Goal: Task Accomplishment & Management: Complete application form

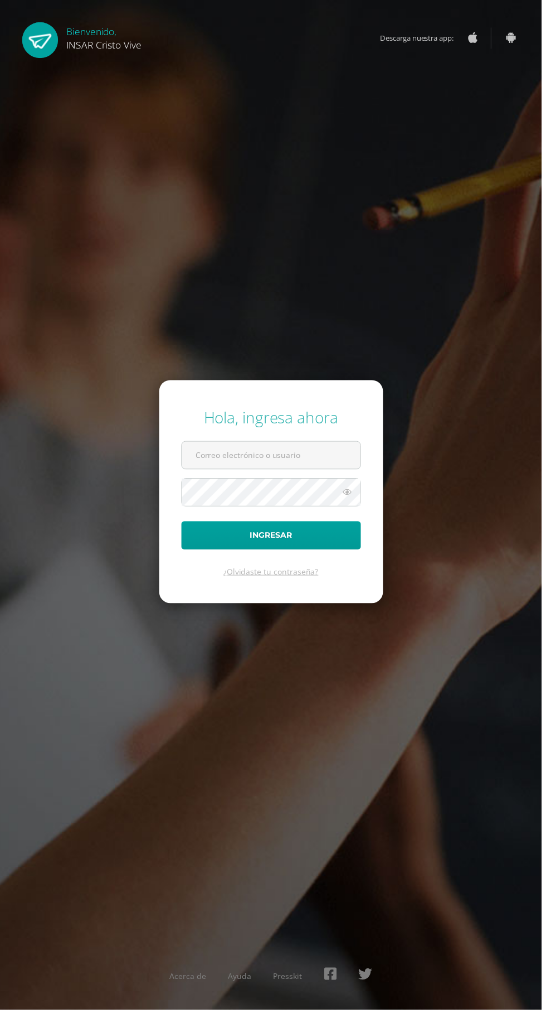
click at [346, 472] on input "text" at bounding box center [273, 458] width 180 height 27
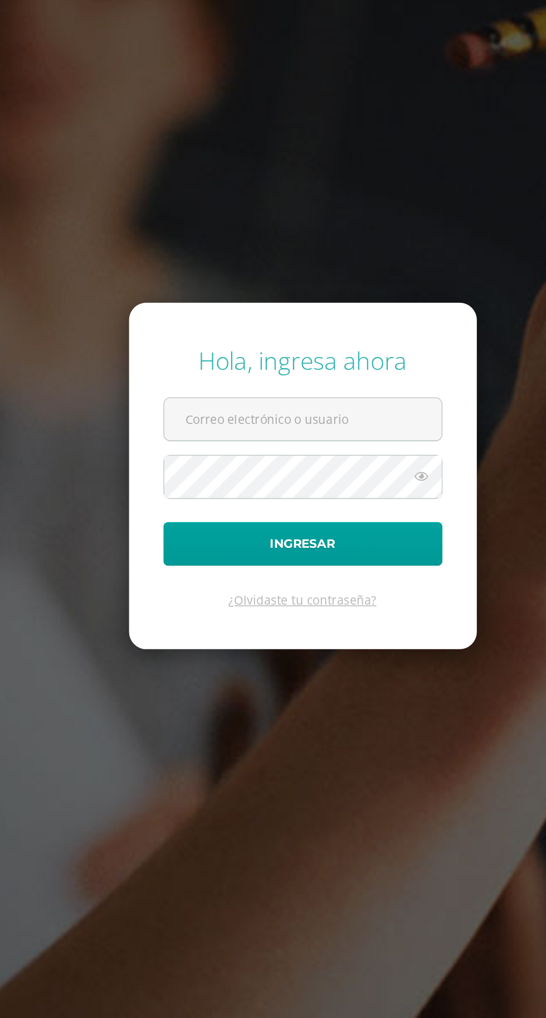
type input "2560662@insarycristovive.edu.gt"
click at [183, 525] on button "Ingresar" at bounding box center [273, 539] width 181 height 28
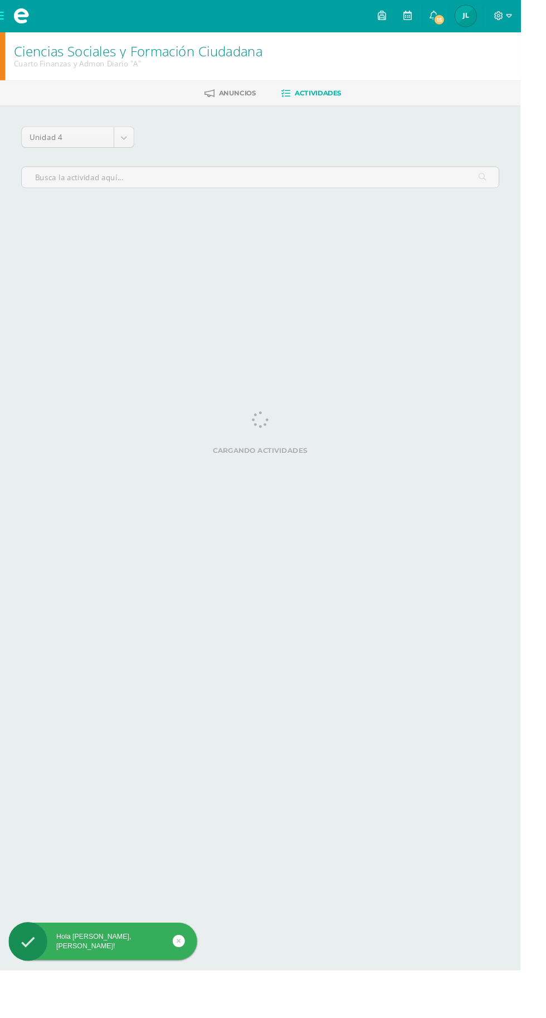
click at [10, 26] on span at bounding box center [22, 16] width 45 height 33
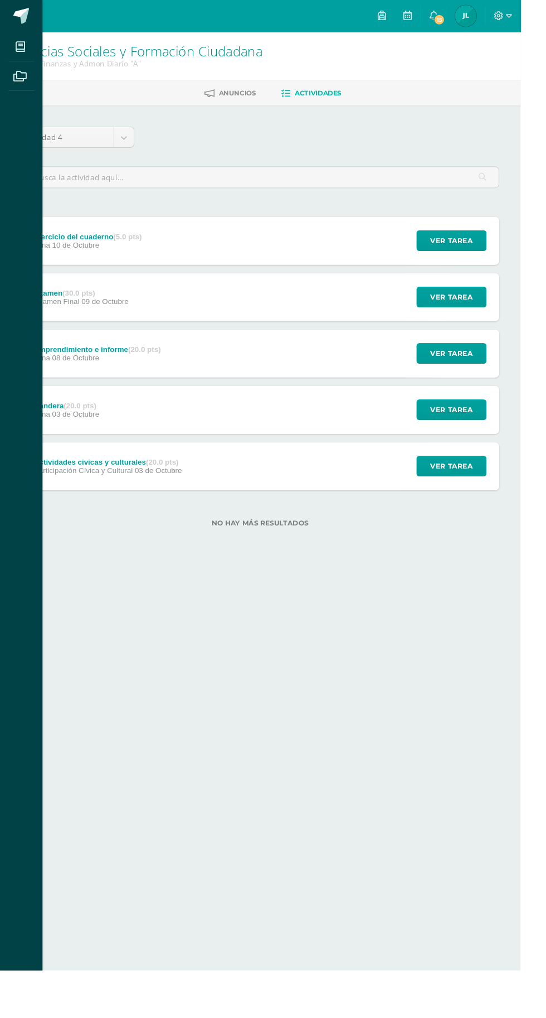
click at [488, 422] on div "Mis cursos Archivos Cerrar panel Ciencias Sociales y Formación Ciudadana Cuarto…" at bounding box center [273, 509] width 546 height 1018
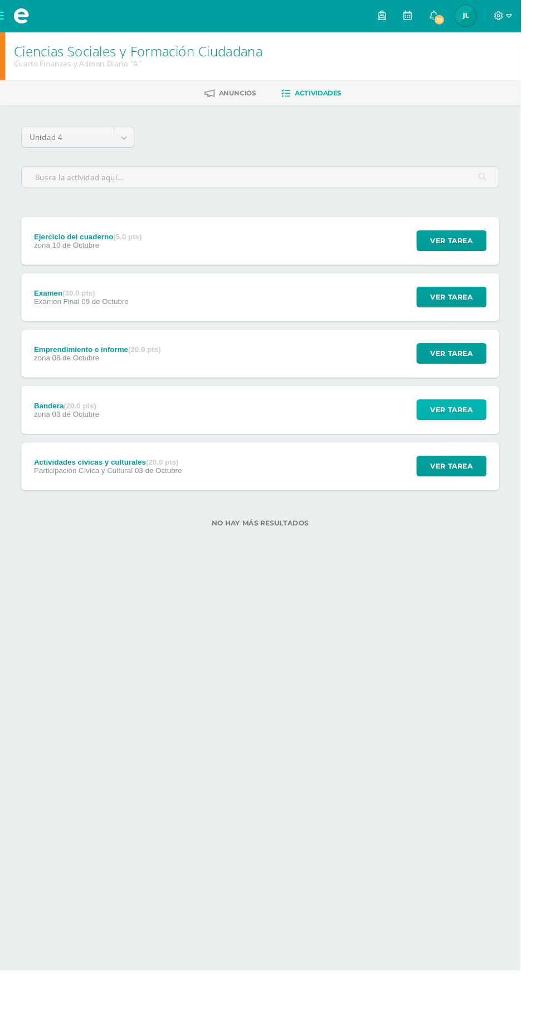
click at [475, 426] on span "Ver tarea" at bounding box center [474, 429] width 45 height 21
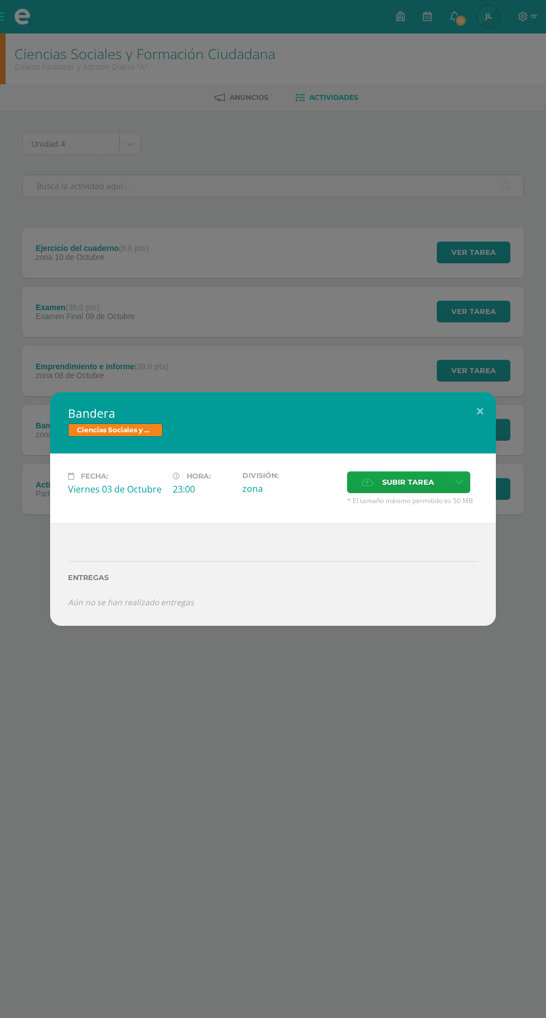
click at [161, 225] on div "Bandera Ciencias Sociales y Formación Ciudadana Fecha: Viernes 03 de Octubre Ho…" at bounding box center [273, 509] width 546 height 1018
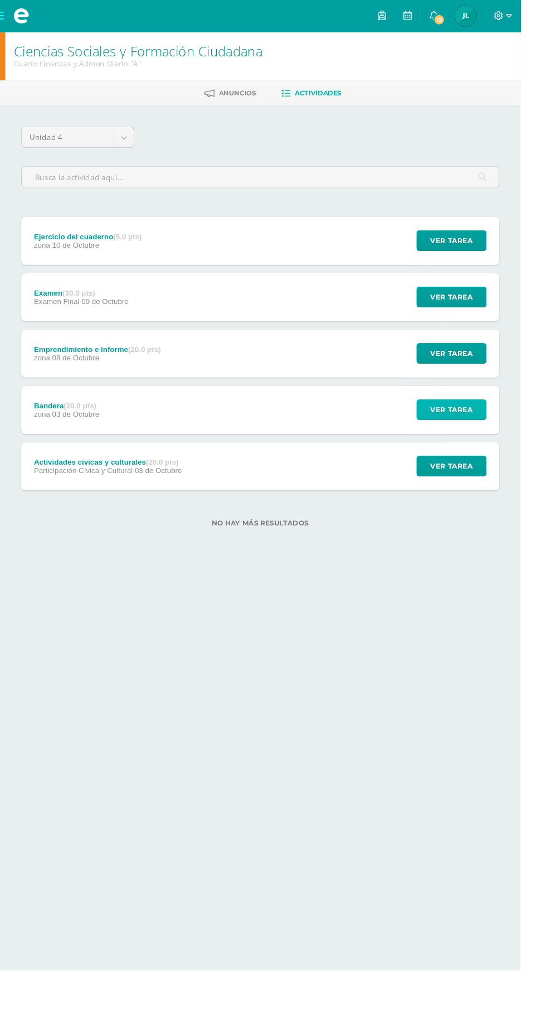
click at [501, 434] on button "Ver tarea" at bounding box center [474, 430] width 74 height 22
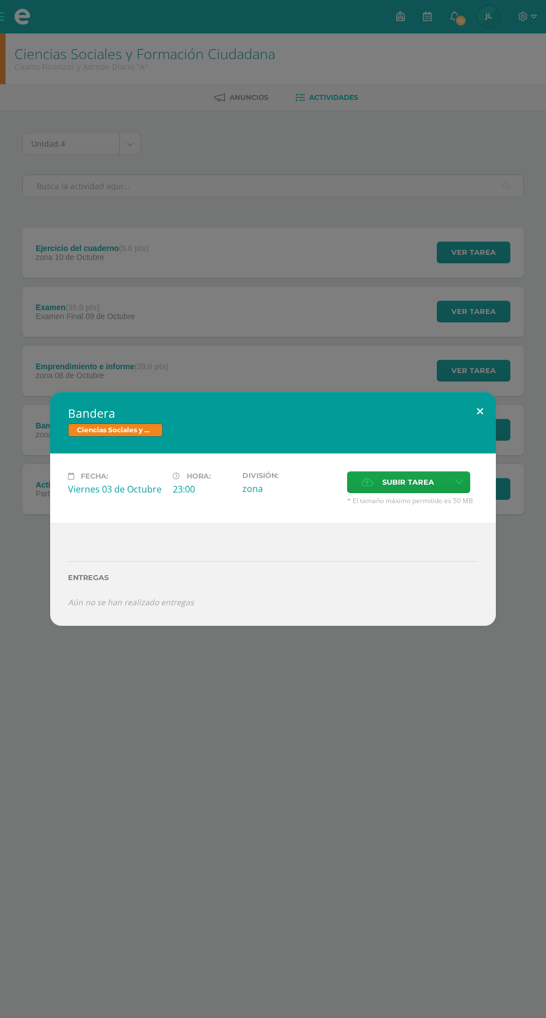
click at [489, 394] on button at bounding box center [481, 411] width 32 height 38
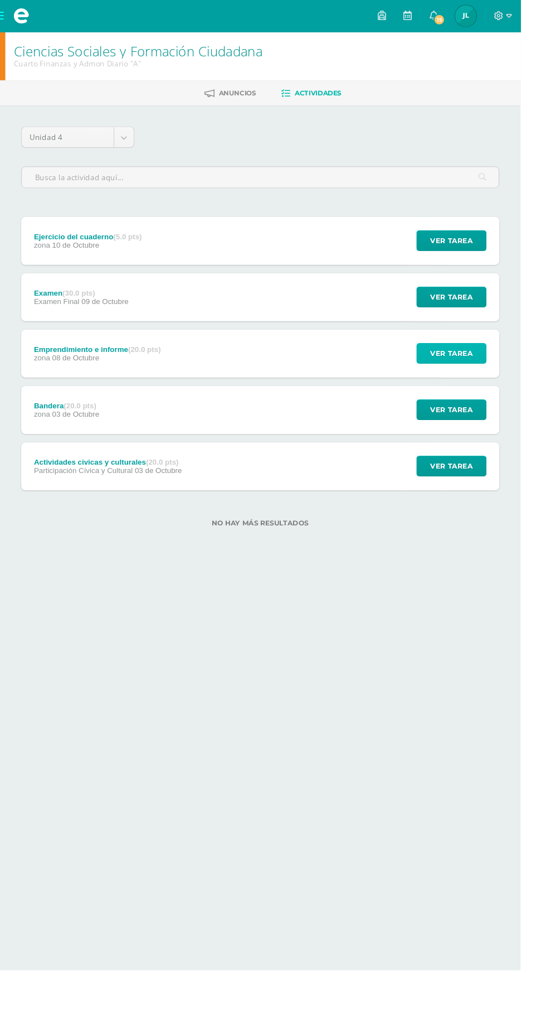
click at [497, 376] on button "Ver tarea" at bounding box center [474, 371] width 74 height 22
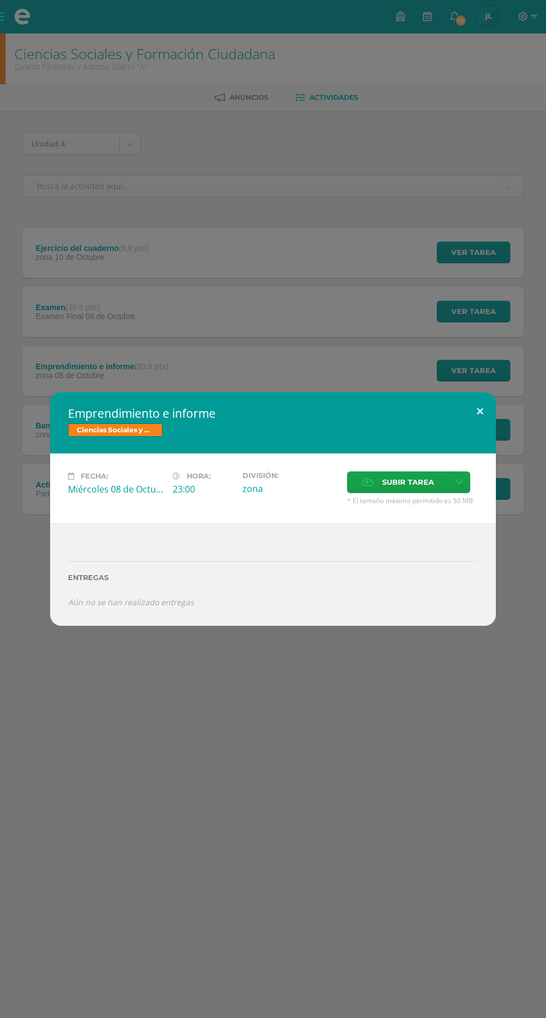
click at [480, 411] on button at bounding box center [481, 411] width 32 height 38
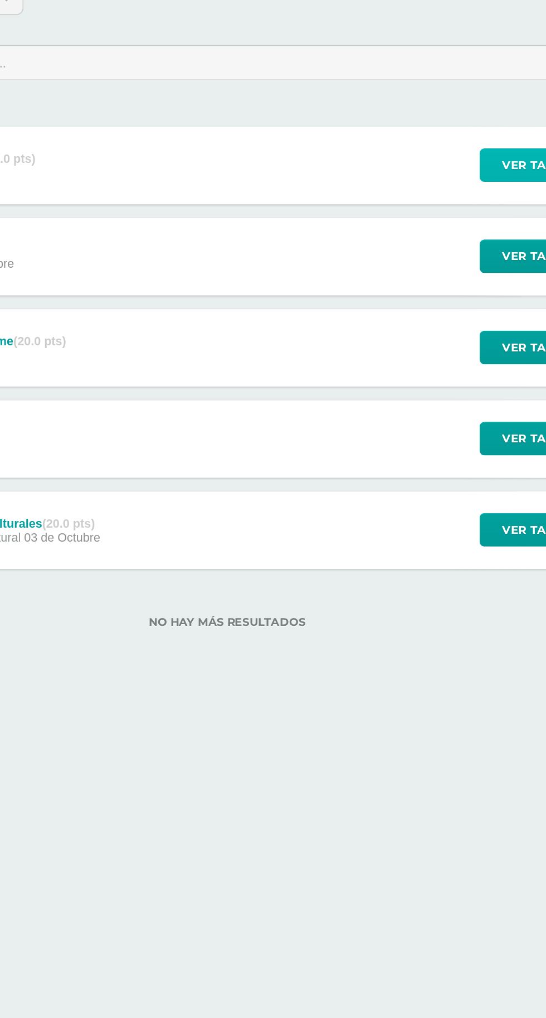
click at [459, 261] on button "Ver tarea" at bounding box center [474, 252] width 74 height 22
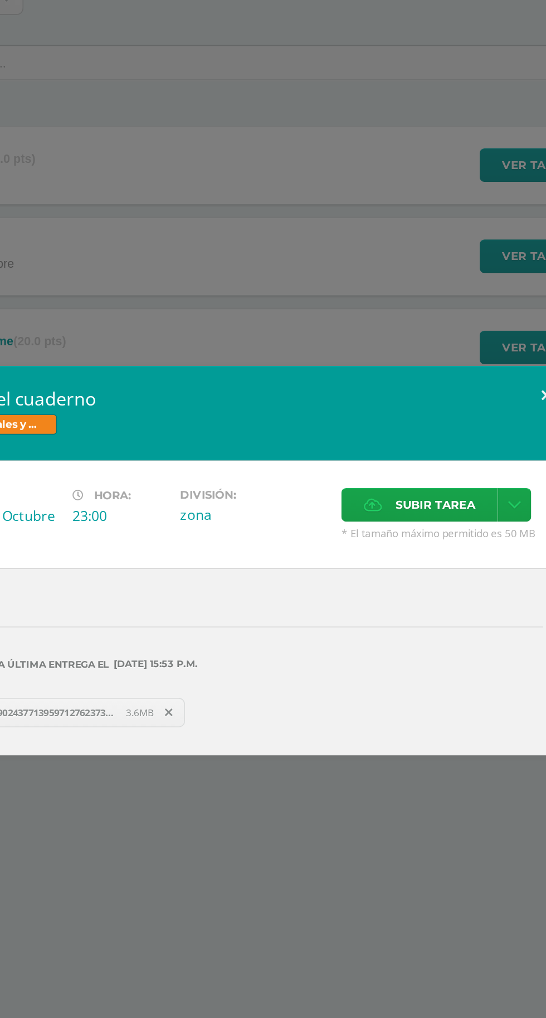
click at [479, 400] on button at bounding box center [481, 402] width 32 height 38
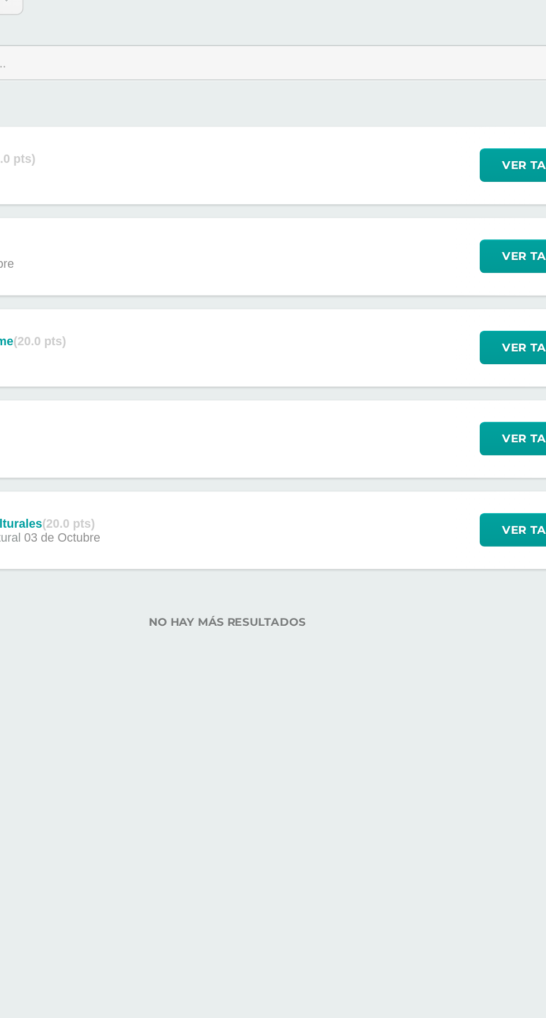
click at [237, 287] on div "Examen (30.0 pts) Examen Final 09 de Octubre Ver tarea Examen Ciencias Sociales…" at bounding box center [273, 312] width 502 height 50
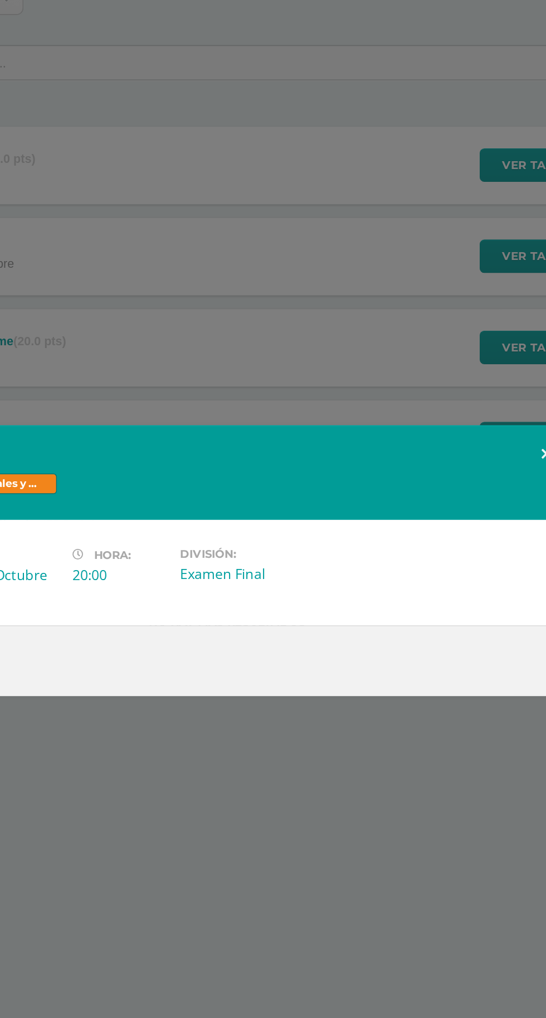
click at [479, 431] on button at bounding box center [481, 440] width 32 height 38
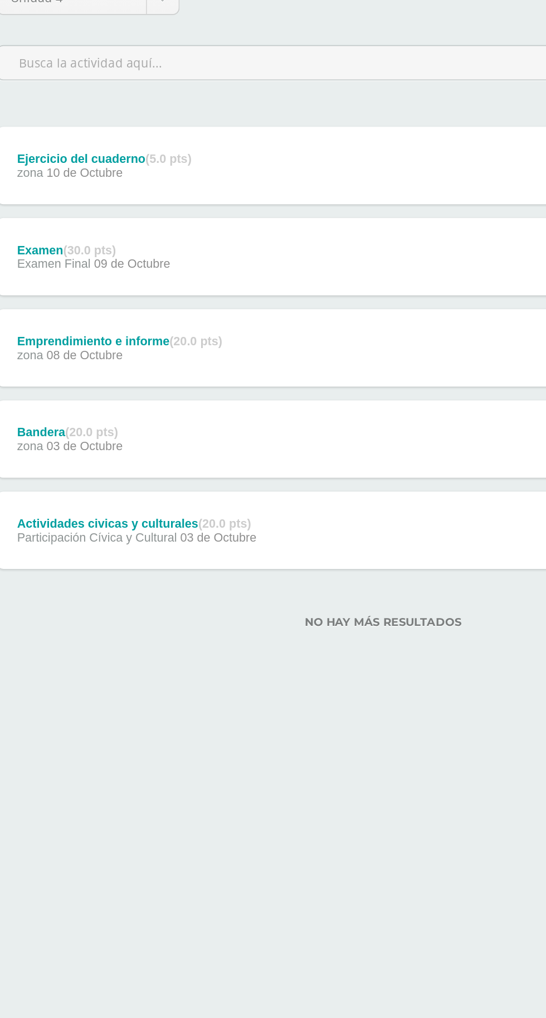
click at [315, 420] on div "Bandera (20.0 pts) zona 03 de Octubre Ver tarea Bandera Ciencias Sociales y For…" at bounding box center [273, 430] width 502 height 50
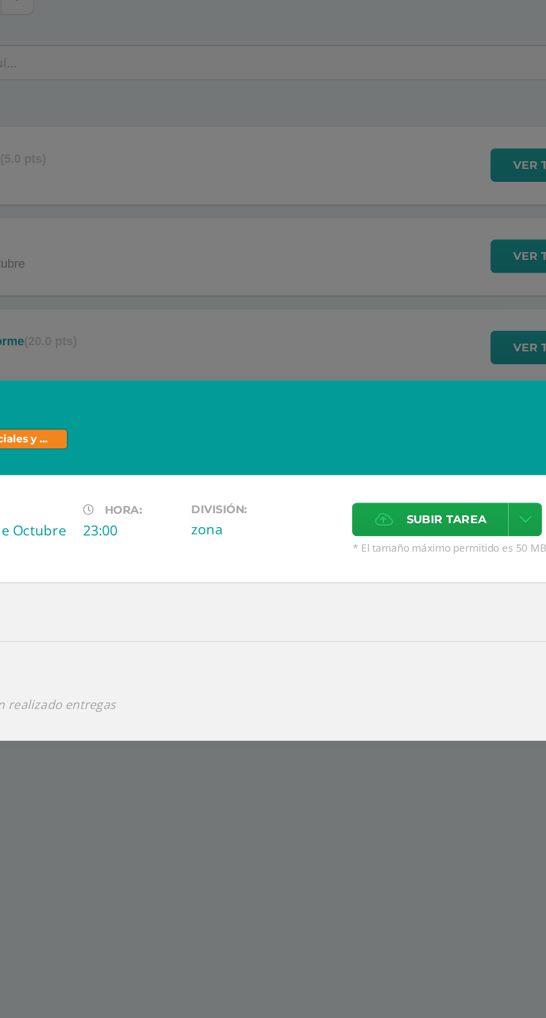
click at [402, 482] on span "Subir tarea" at bounding box center [409, 482] width 52 height 21
click at [0, 0] on input "Subir tarea" at bounding box center [0, 0] width 0 height 0
click at [409, 484] on span "Subir tarea" at bounding box center [409, 482] width 52 height 21
click at [0, 0] on input "Subir tarea" at bounding box center [0, 0] width 0 height 0
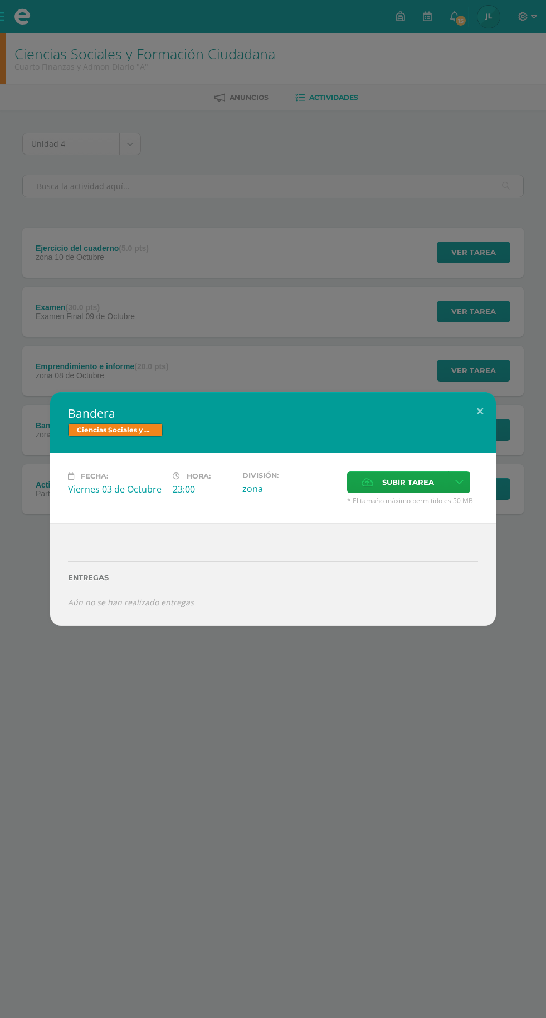
click at [422, 482] on span "Subir tarea" at bounding box center [409, 482] width 52 height 21
click at [0, 0] on input "Subir tarea" at bounding box center [0, 0] width 0 height 0
click at [422, 482] on span "Subir tarea" at bounding box center [409, 482] width 52 height 21
click at [0, 0] on input "Subir tarea" at bounding box center [0, 0] width 0 height 0
click at [480, 411] on button at bounding box center [481, 411] width 32 height 38
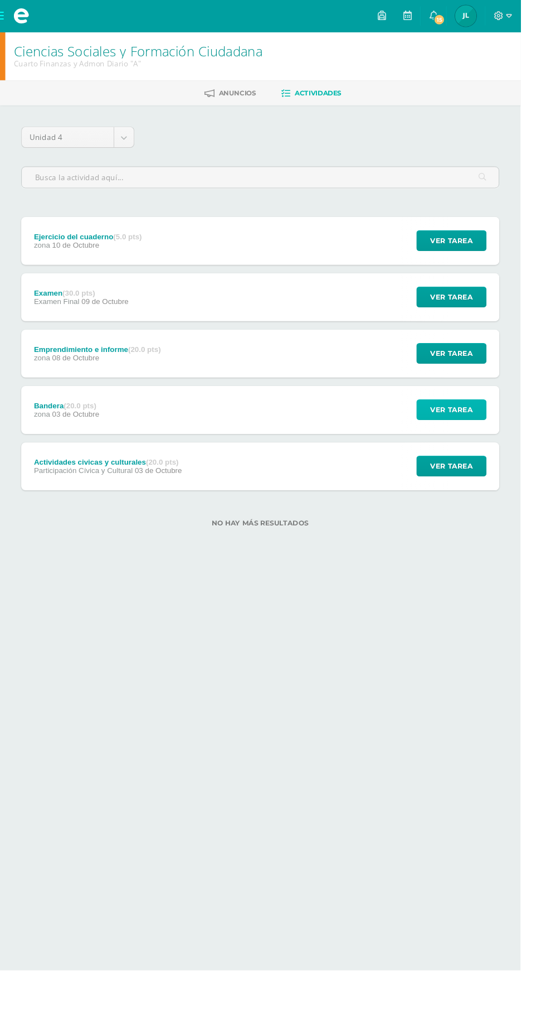
click at [491, 433] on span "Ver tarea" at bounding box center [474, 429] width 45 height 21
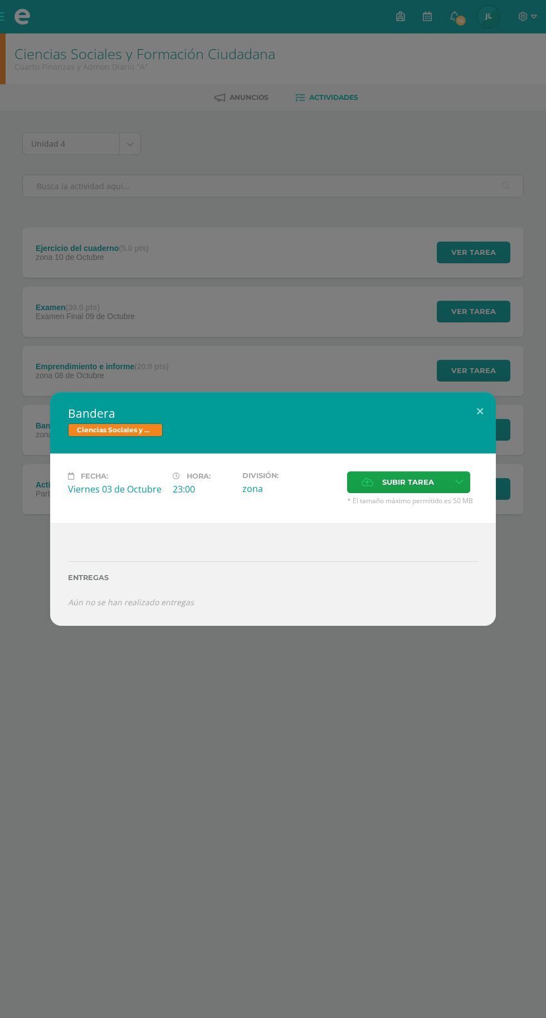
click at [110, 585] on div "Entregas" at bounding box center [273, 573] width 410 height 46
click at [481, 397] on button at bounding box center [481, 411] width 32 height 38
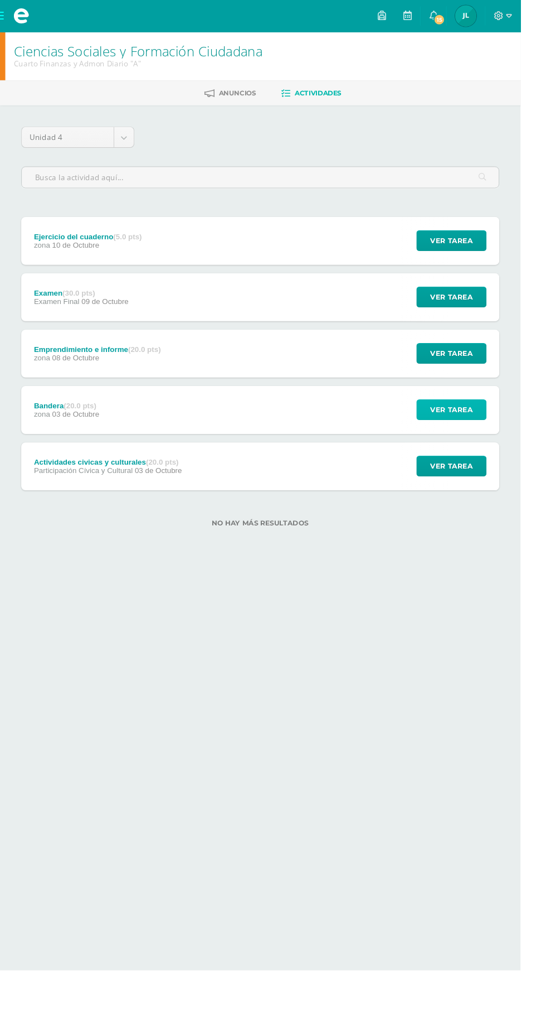
click at [488, 423] on span "Ver tarea" at bounding box center [474, 429] width 45 height 21
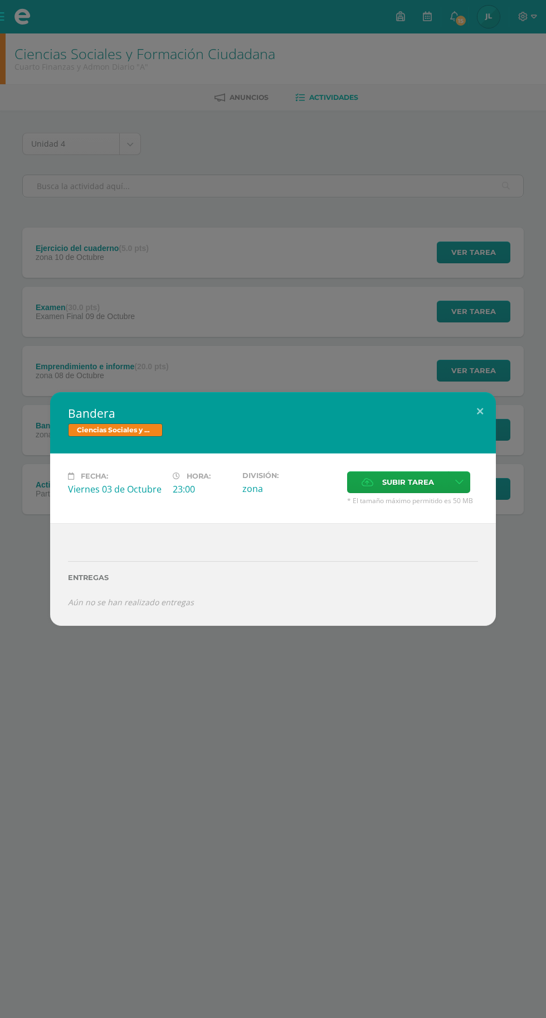
click at [418, 485] on span "Subir tarea" at bounding box center [409, 482] width 52 height 21
click at [0, 0] on input "Subir tarea" at bounding box center [0, 0] width 0 height 0
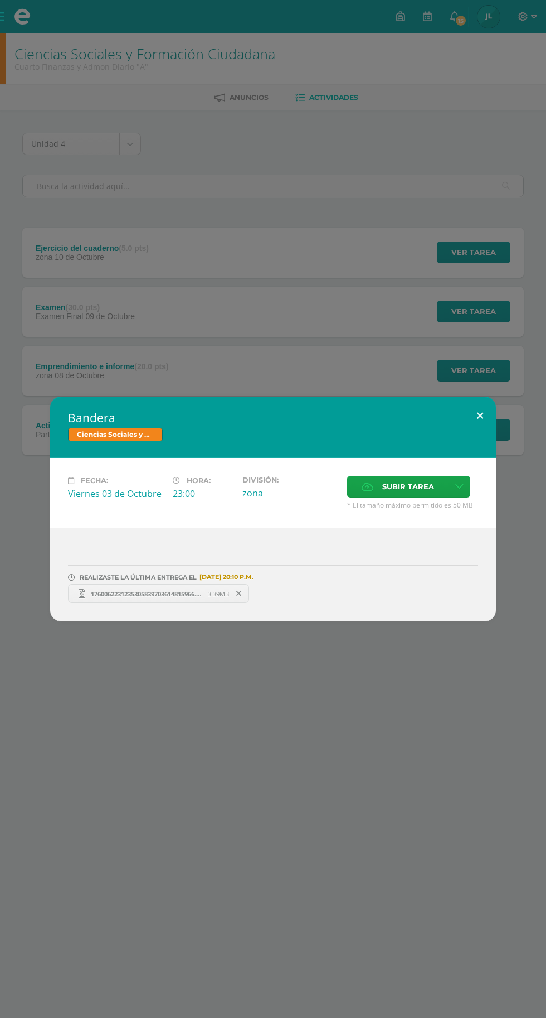
click at [480, 416] on button at bounding box center [481, 415] width 32 height 38
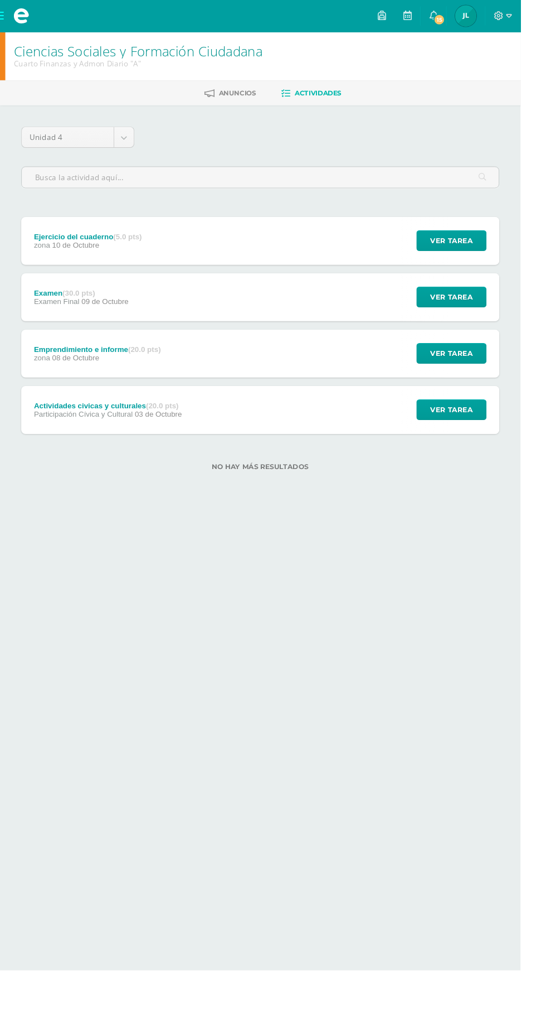
click at [14, 18] on span at bounding box center [22, 16] width 17 height 17
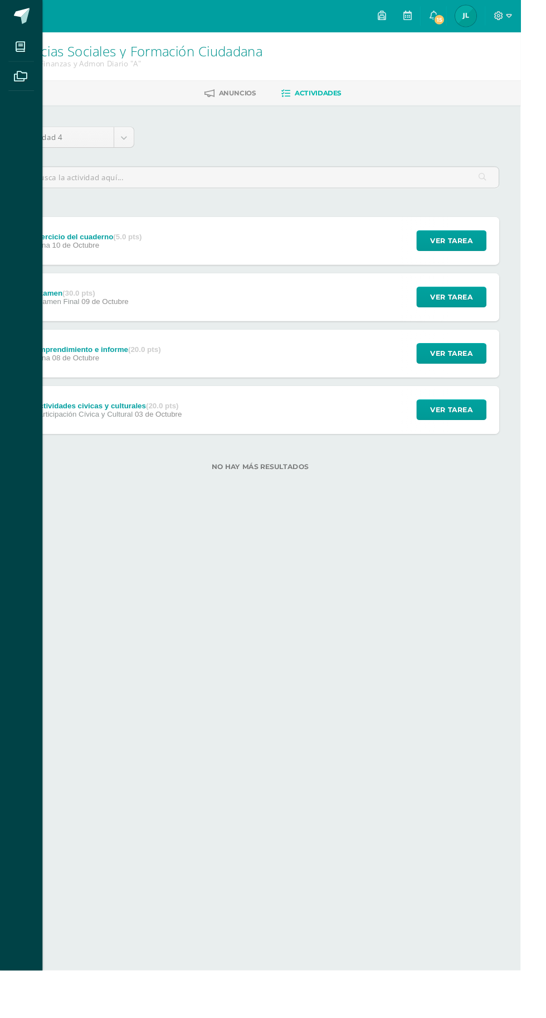
click at [21, 63] on link "Mis cursos" at bounding box center [22, 48] width 27 height 31
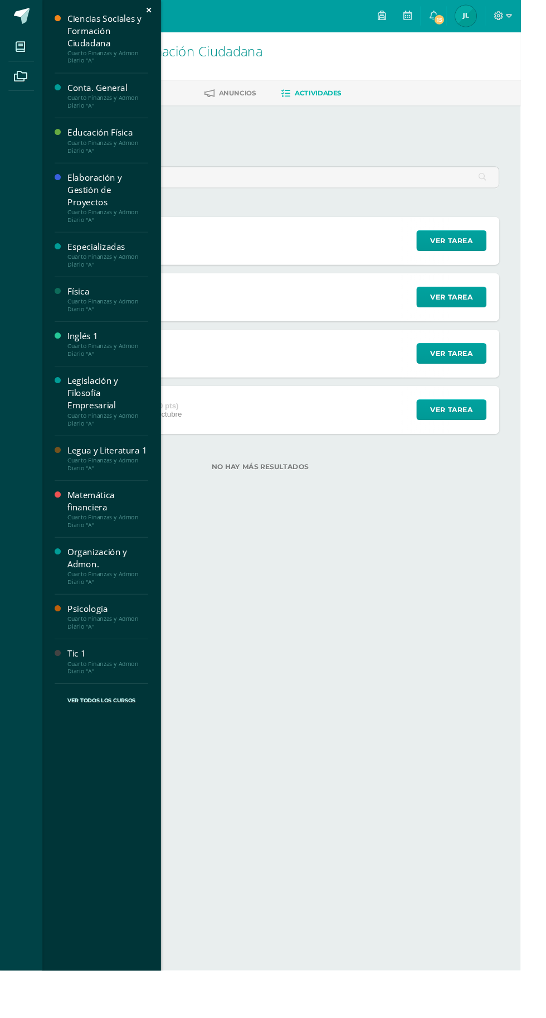
click at [124, 355] on div "Inglés 1" at bounding box center [113, 352] width 85 height 13
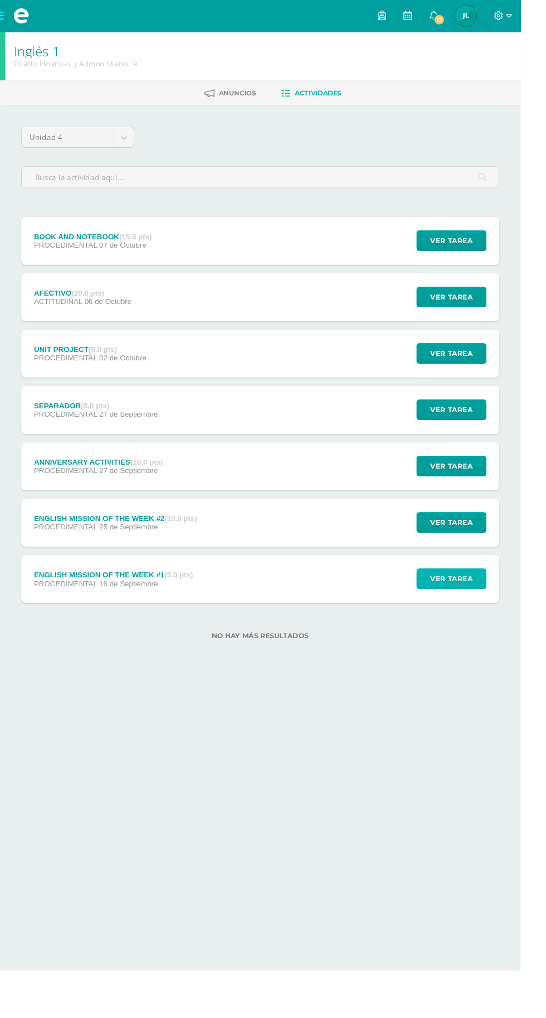
click at [490, 597] on span "Ver tarea" at bounding box center [474, 607] width 45 height 21
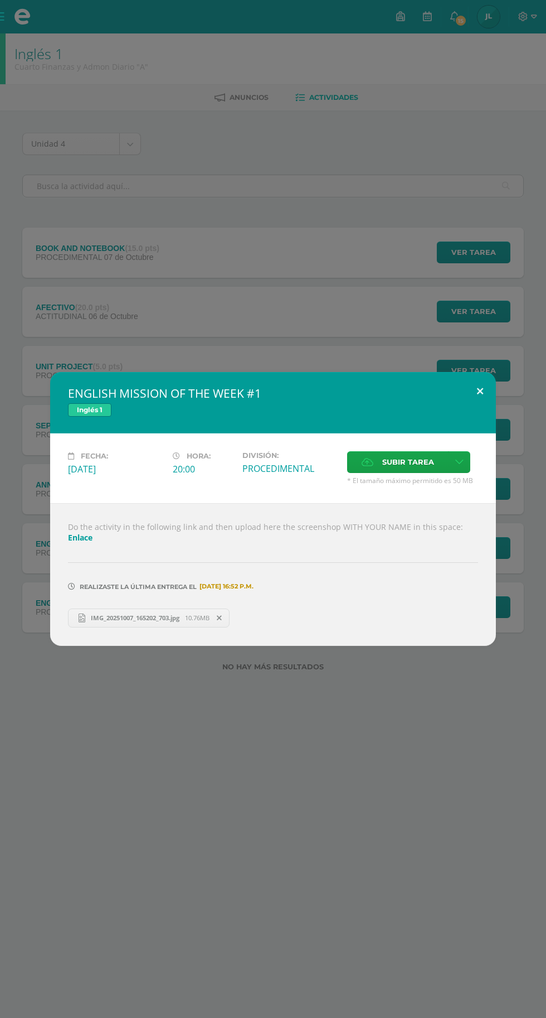
click at [480, 391] on button at bounding box center [481, 391] width 32 height 38
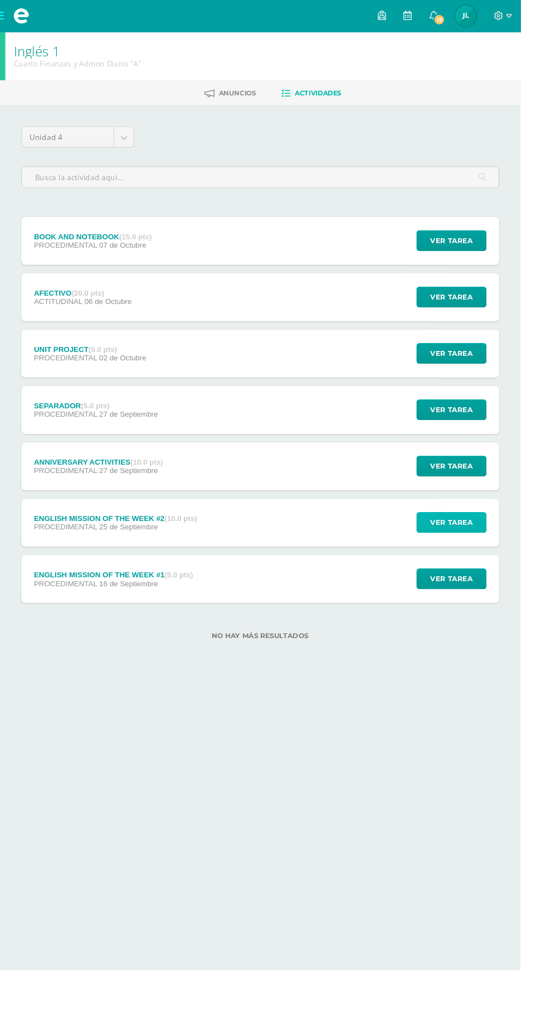
click at [480, 551] on span "Ver tarea" at bounding box center [474, 548] width 45 height 21
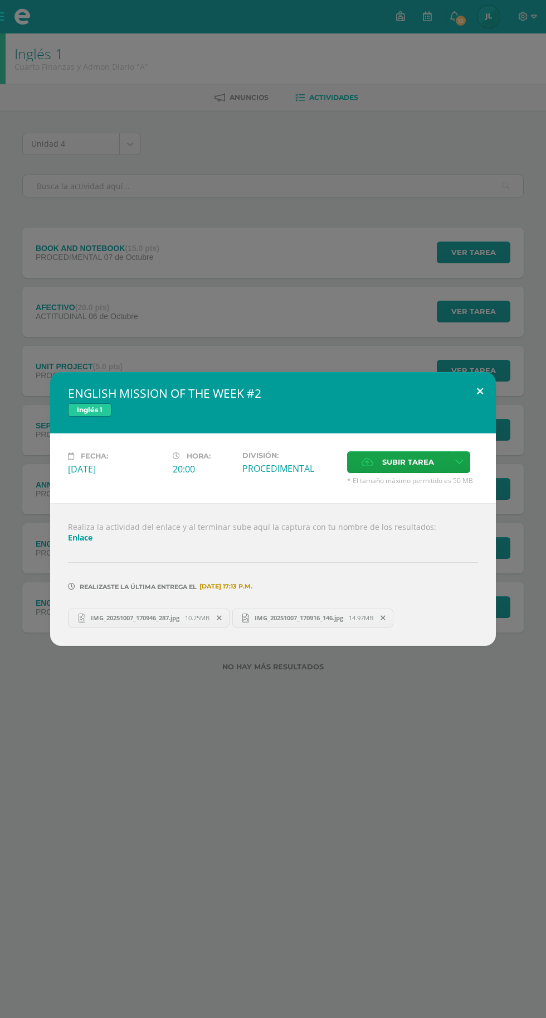
click at [480, 391] on button at bounding box center [481, 391] width 32 height 38
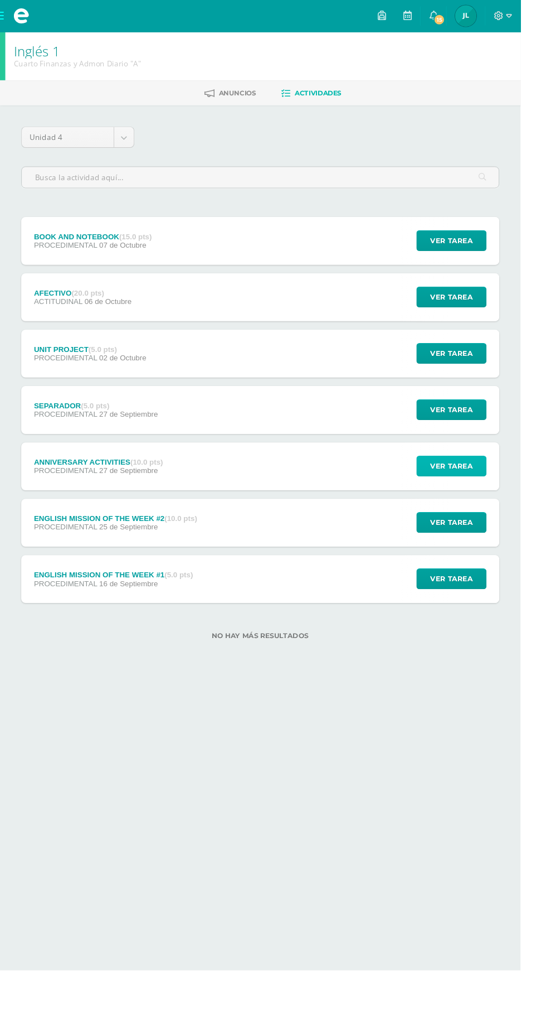
click at [486, 482] on span "Ver tarea" at bounding box center [474, 488] width 45 height 21
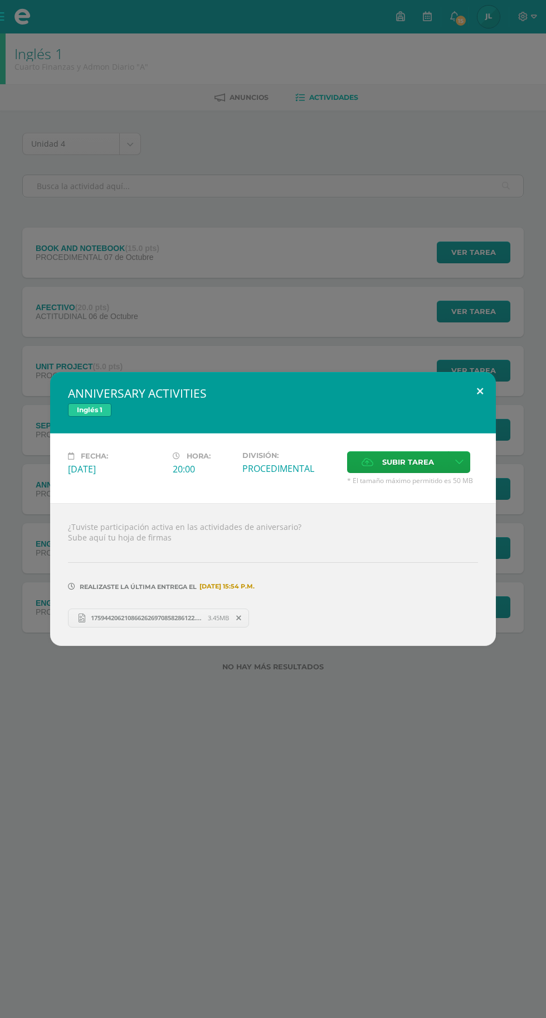
click at [480, 391] on button at bounding box center [481, 391] width 32 height 38
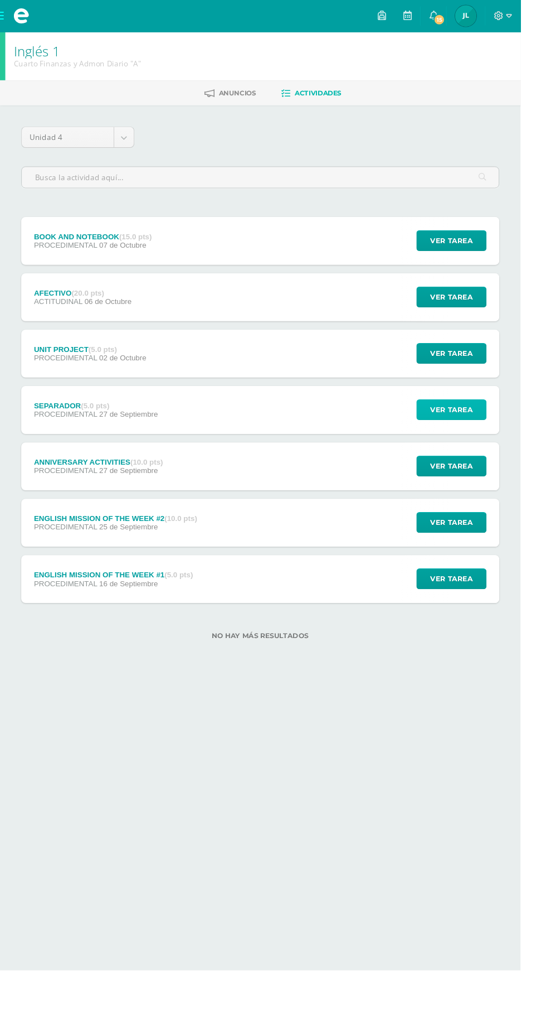
click at [486, 425] on span "Ver tarea" at bounding box center [474, 429] width 45 height 21
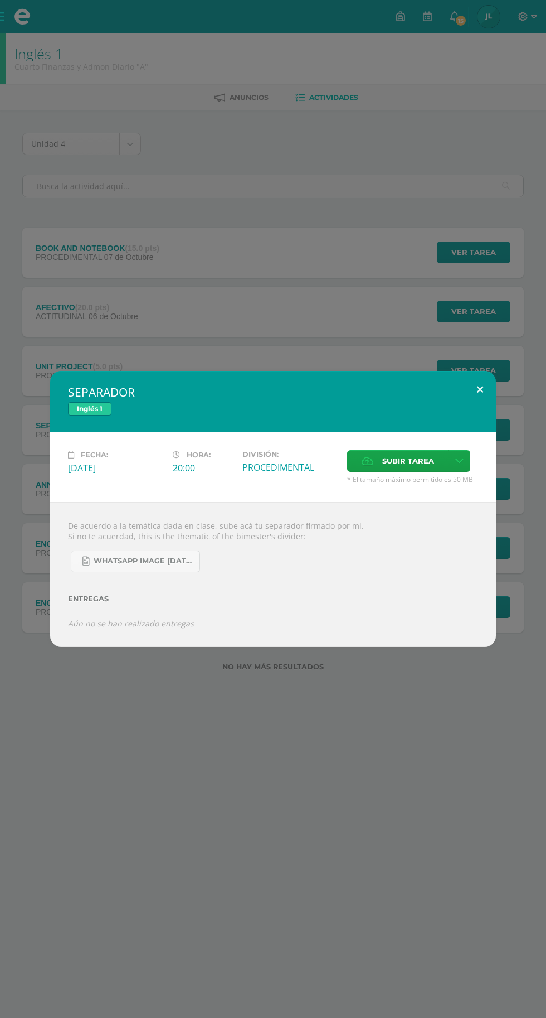
click at [490, 382] on button at bounding box center [481, 390] width 32 height 38
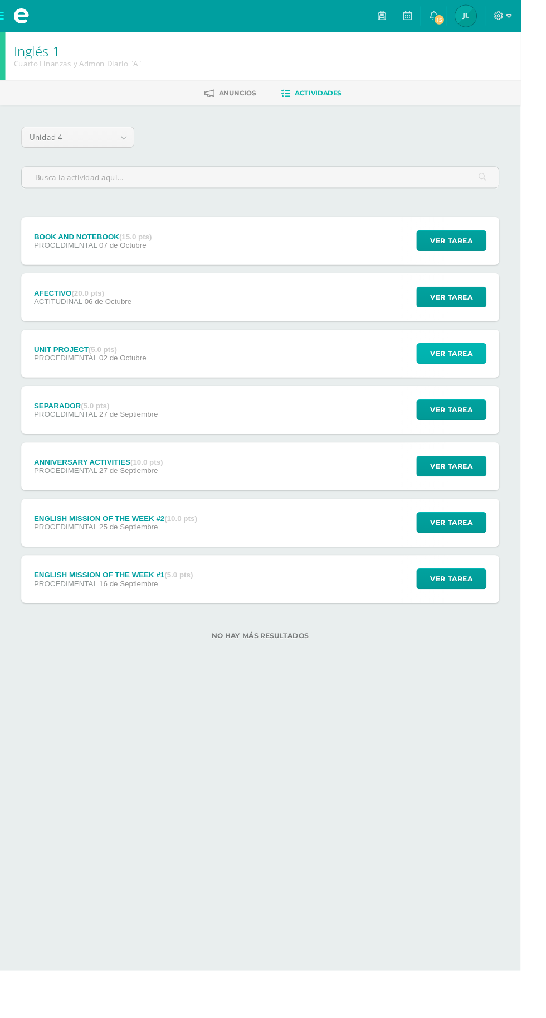
click at [491, 370] on span "Ver tarea" at bounding box center [474, 370] width 45 height 21
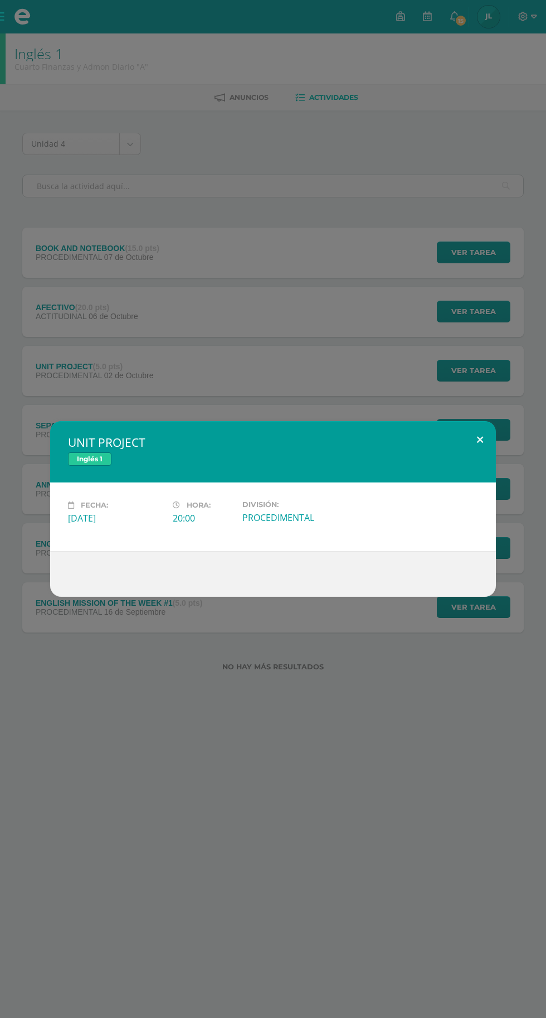
click at [480, 439] on button at bounding box center [481, 440] width 32 height 38
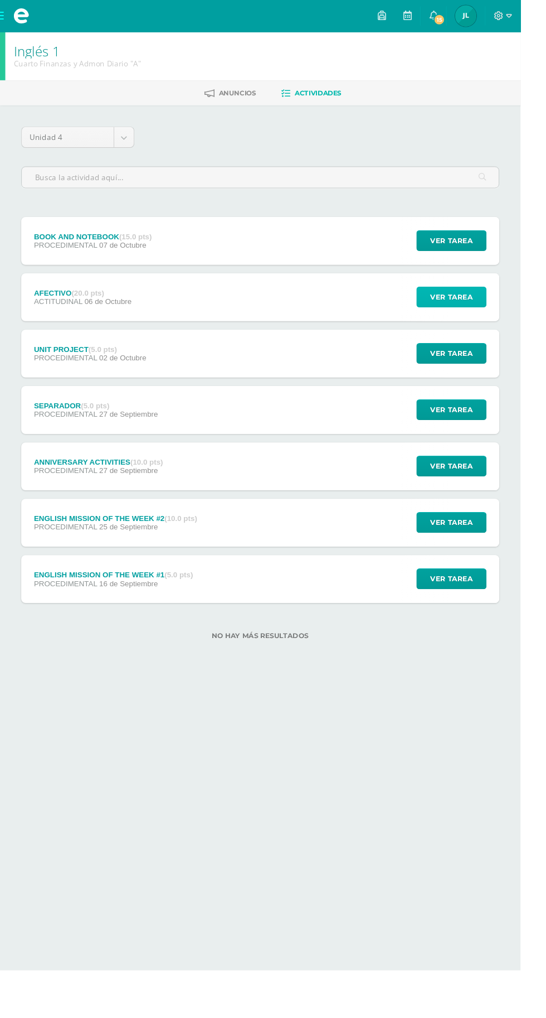
click at [493, 308] on span "Ver tarea" at bounding box center [474, 311] width 45 height 21
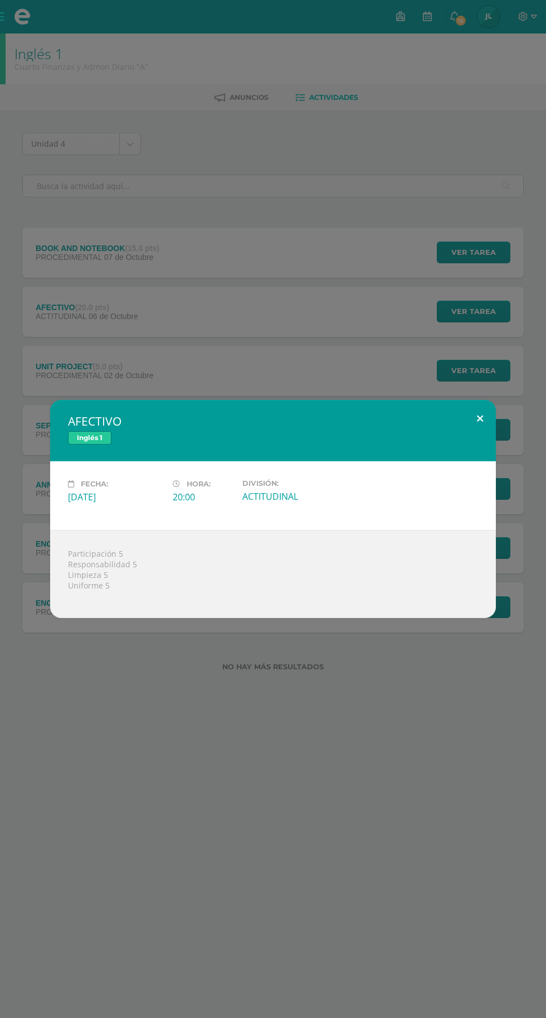
click at [482, 416] on button at bounding box center [481, 419] width 32 height 38
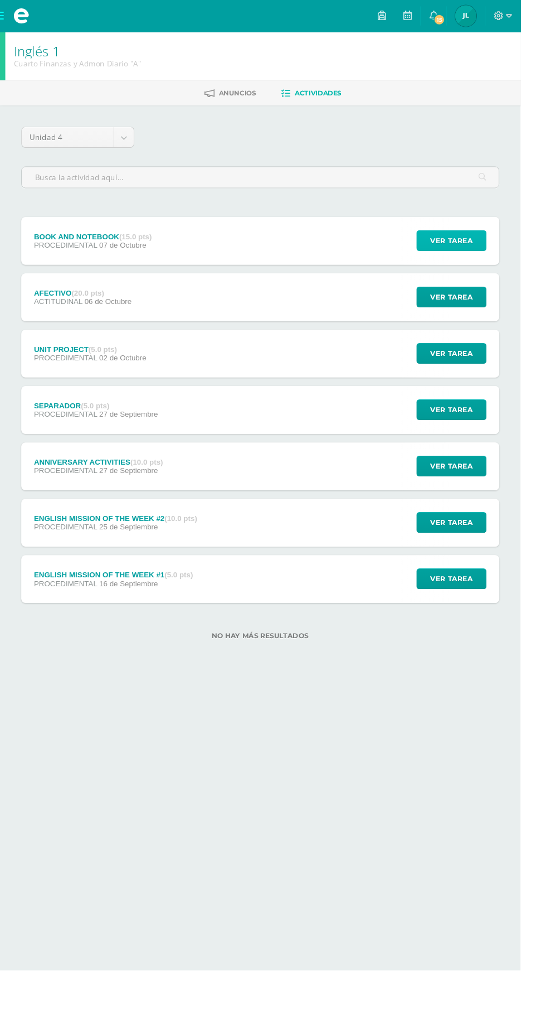
click at [496, 245] on span "Ver tarea" at bounding box center [474, 252] width 45 height 21
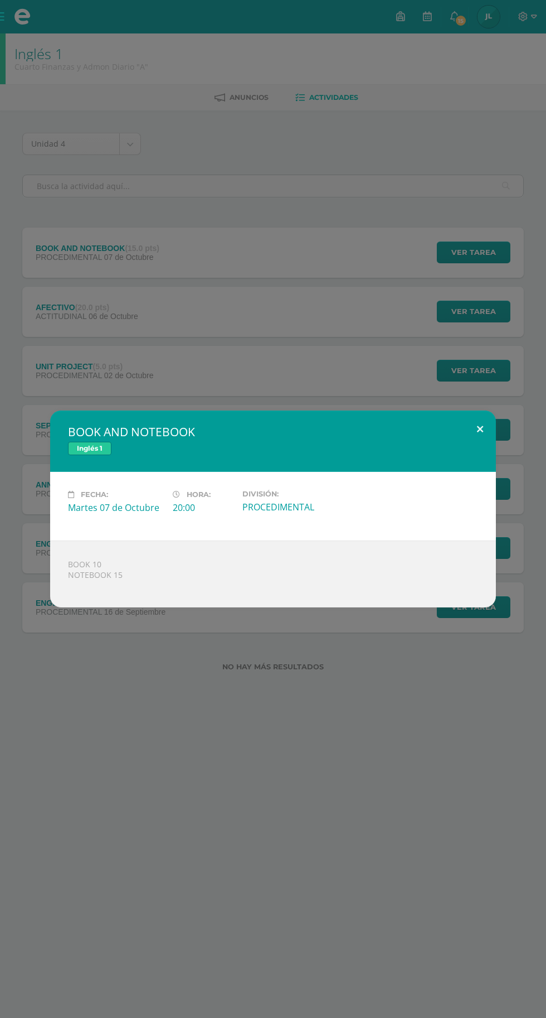
click at [481, 415] on button at bounding box center [481, 429] width 32 height 38
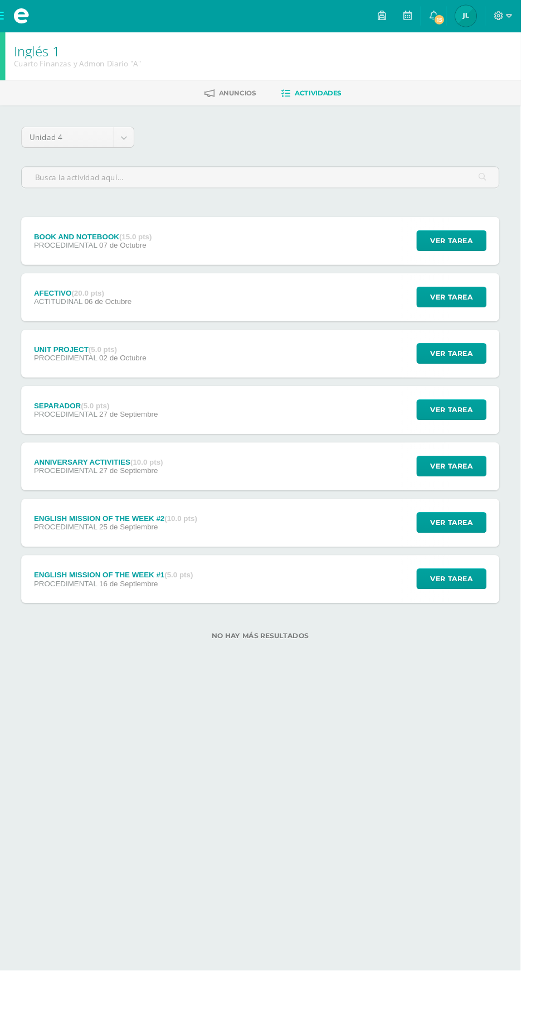
click at [502, 12] on span "José Nehz Mi Perfil" at bounding box center [489, 17] width 27 height 22
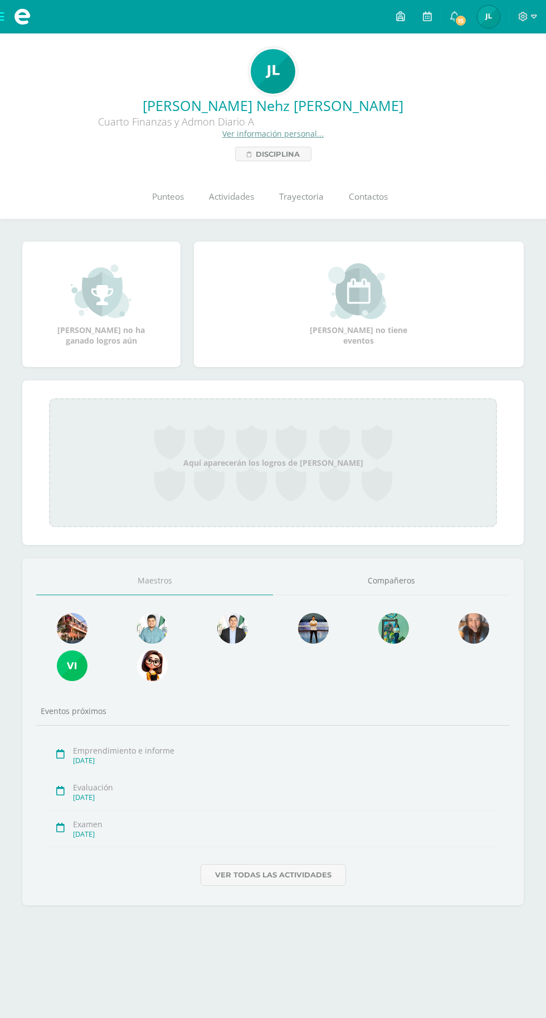
click at [163, 199] on span "Punteos" at bounding box center [168, 197] width 32 height 12
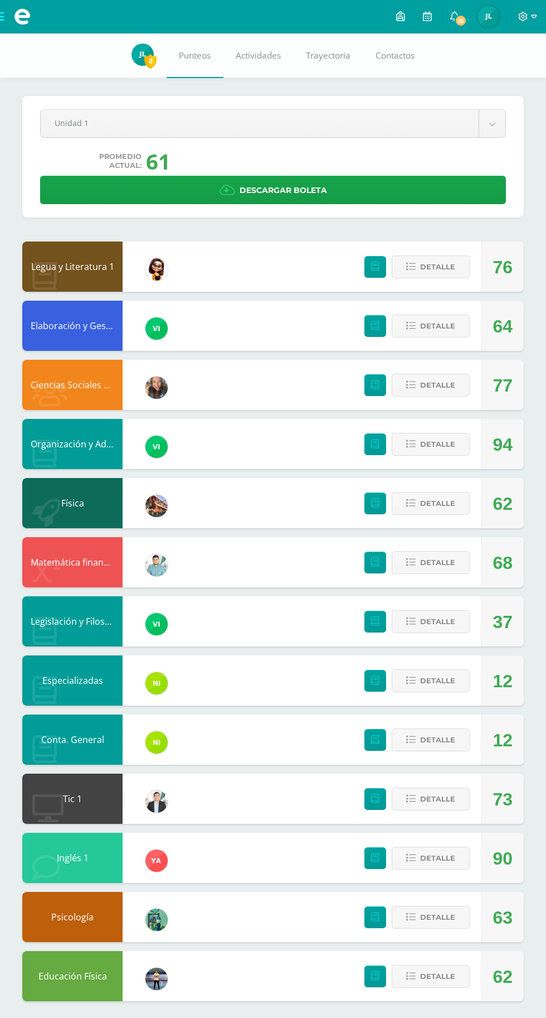
click at [131, 125] on body "Mis cursos Archivos Cerrar panel Ciencias Sociales y Formación Ciudadana Cuarto…" at bounding box center [273, 511] width 546 height 1023
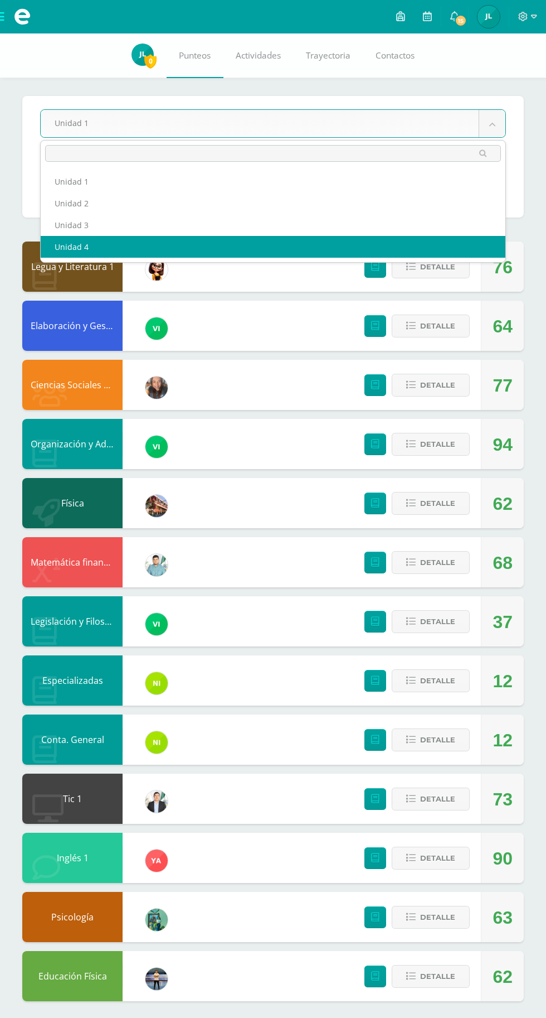
select select "Unidad 4"
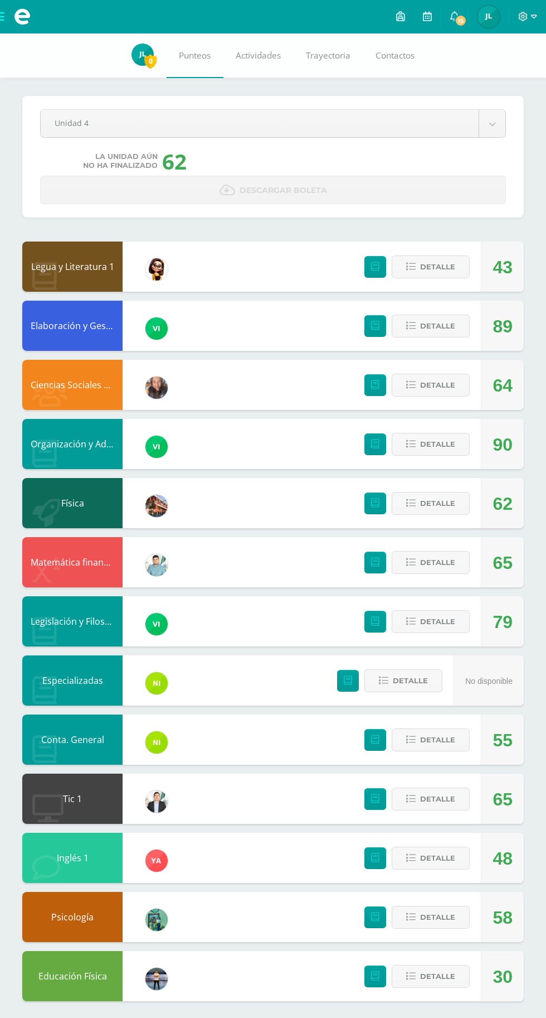
scroll to position [5, 0]
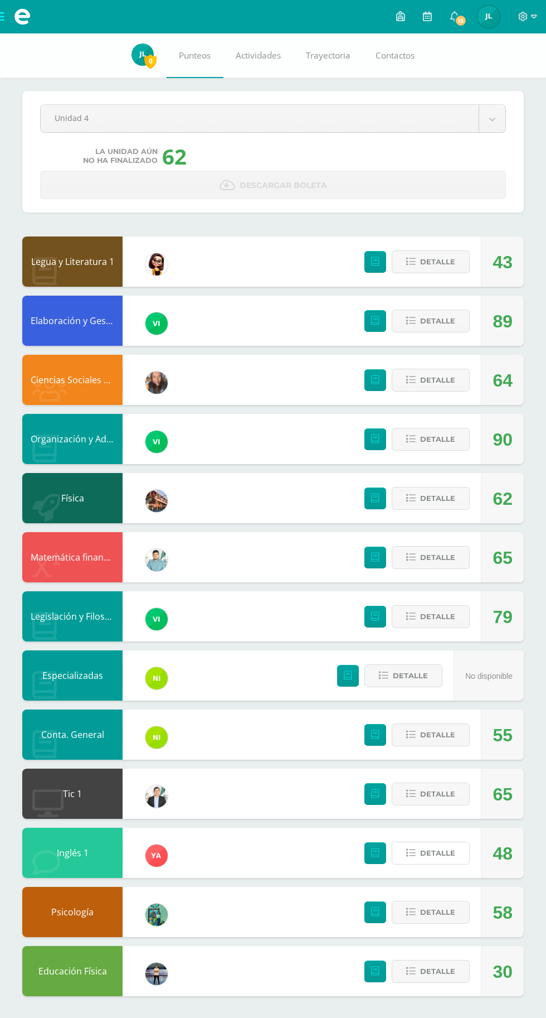
click at [454, 855] on span "Detalle" at bounding box center [437, 853] width 35 height 21
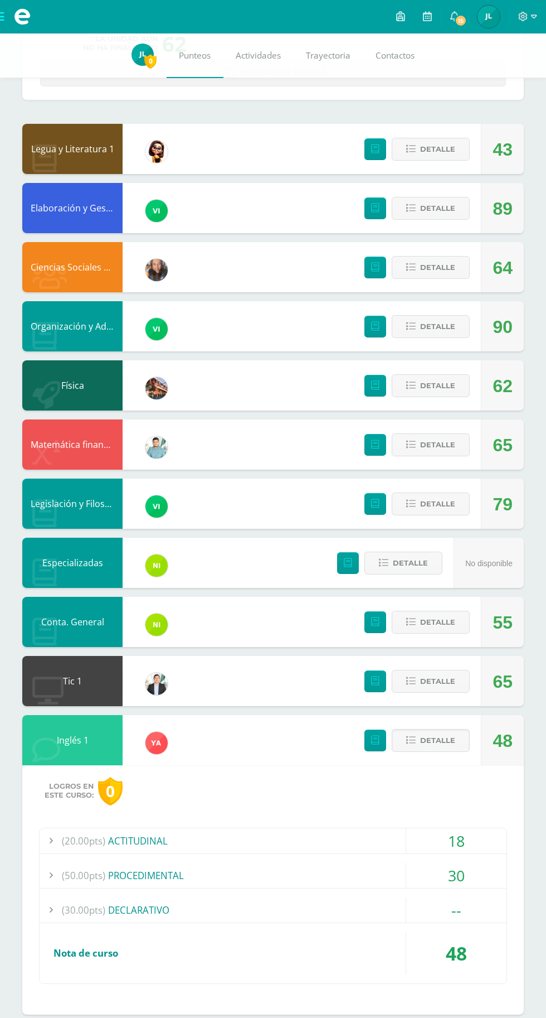
scroll to position [132, 0]
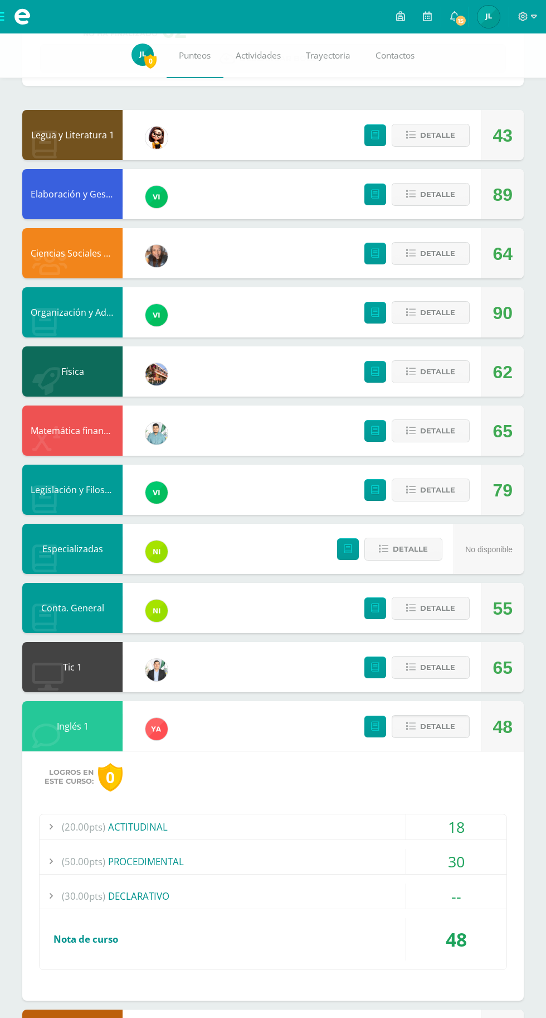
click at [452, 720] on span "Detalle" at bounding box center [437, 726] width 35 height 21
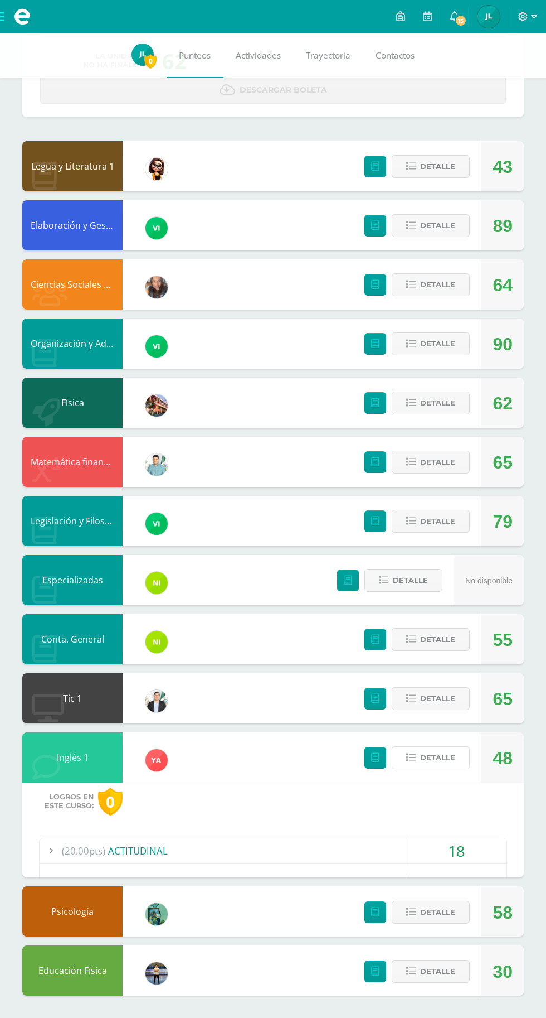
scroll to position [0, 0]
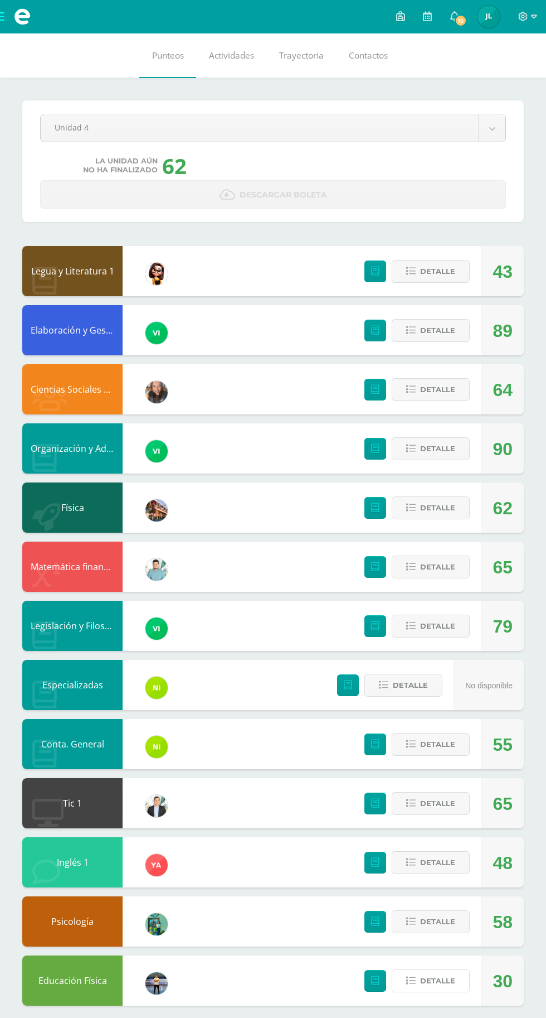
click at [412, 980] on icon at bounding box center [411, 980] width 9 height 9
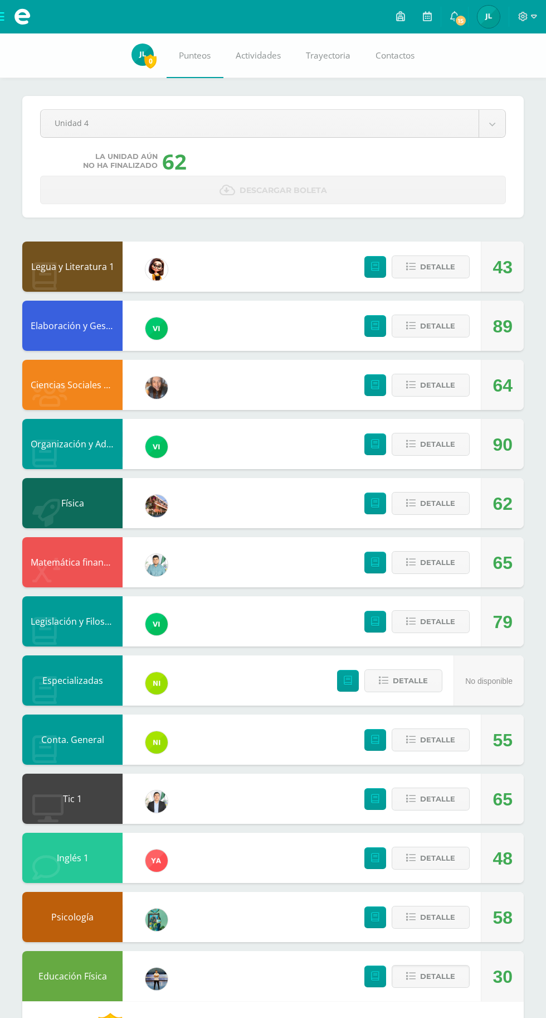
scroll to position [212, 0]
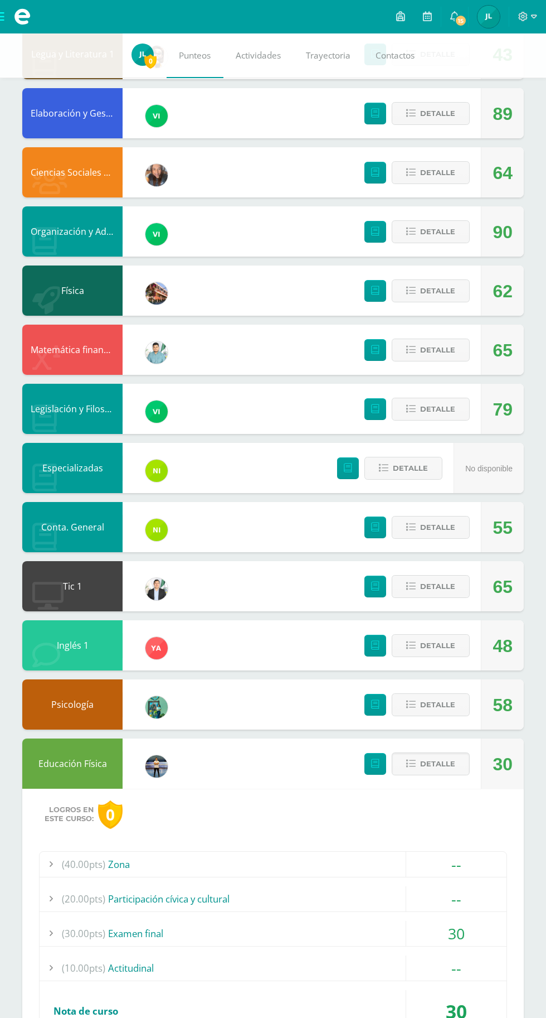
click at [83, 908] on span "(20.00pts)" at bounding box center [83, 898] width 43 height 25
click at [81, 948] on span "(30.00pts)" at bounding box center [83, 959] width 43 height 25
click at [18, 16] on span at bounding box center [22, 16] width 17 height 17
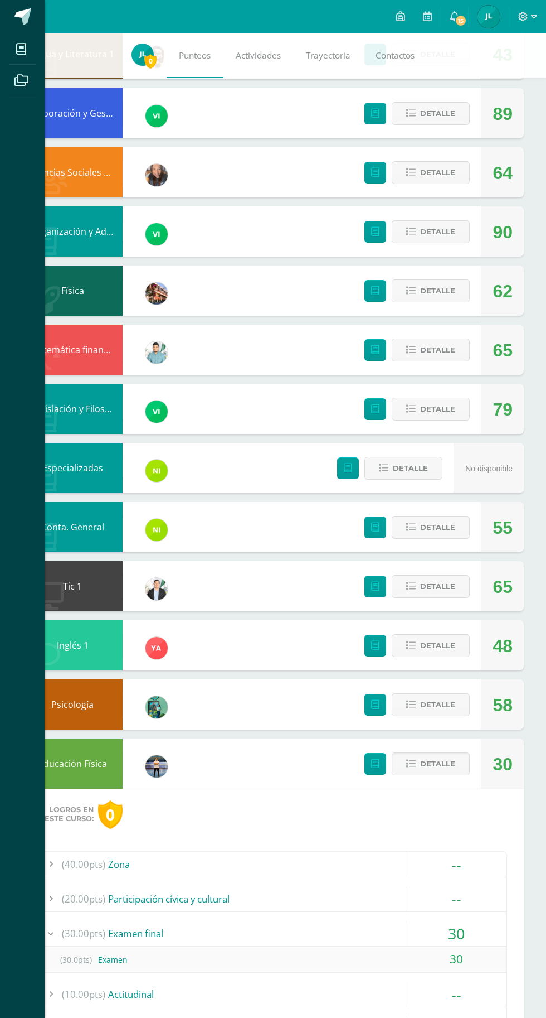
click at [22, 36] on link "Mis cursos" at bounding box center [22, 48] width 27 height 31
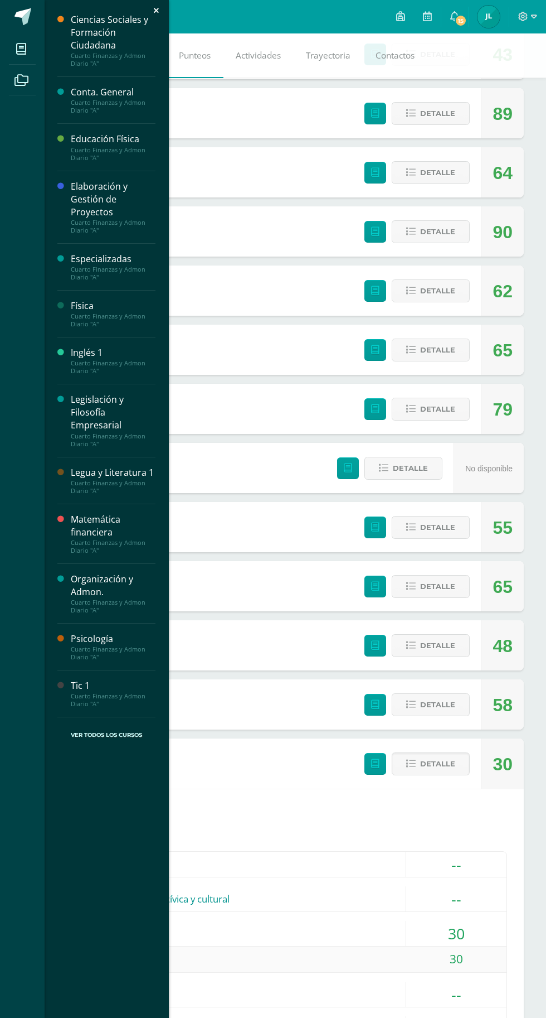
click at [81, 146] on div "Cuarto Finanzas y Admon Diario "A"" at bounding box center [113, 154] width 85 height 16
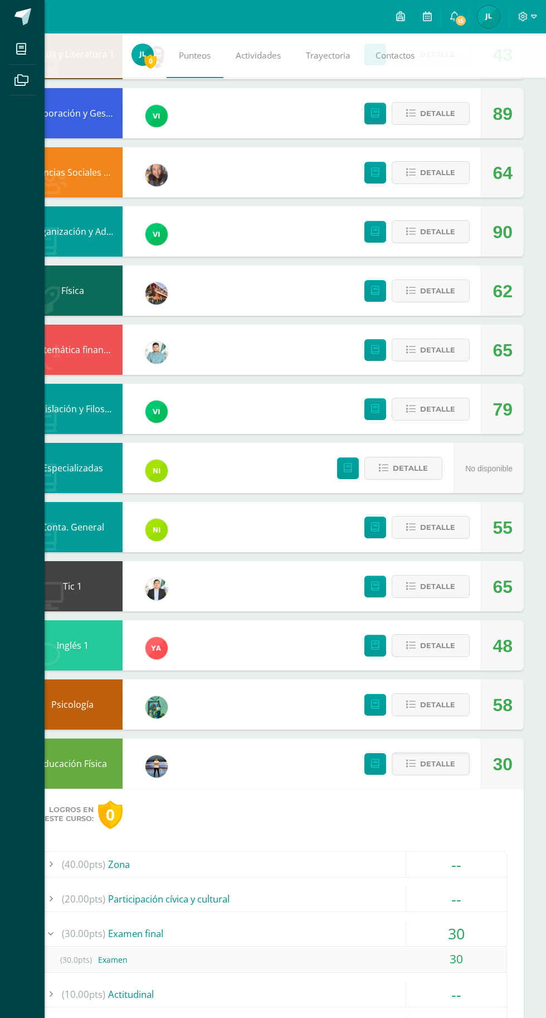
scroll to position [246, 0]
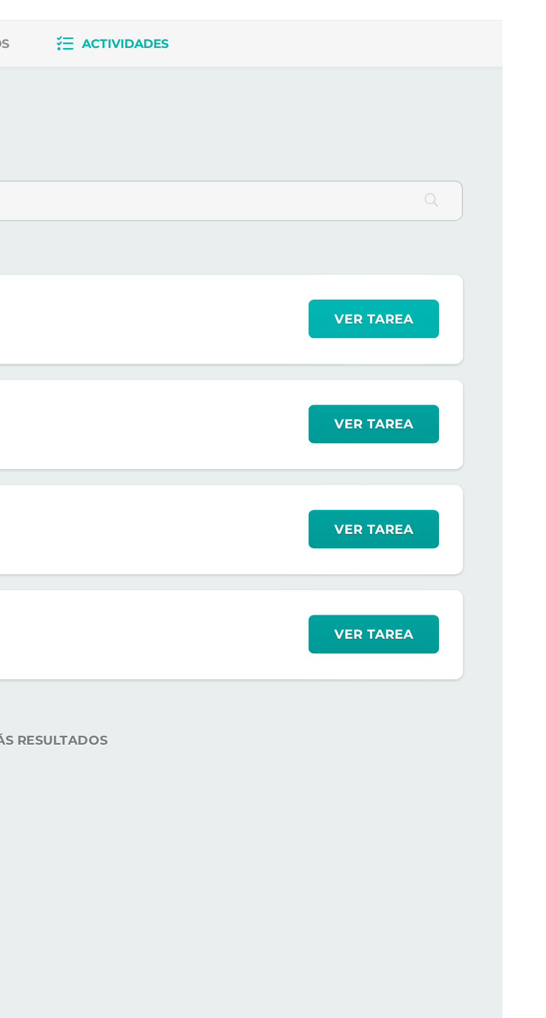
click at [501, 244] on button "Ver tarea" at bounding box center [474, 252] width 74 height 22
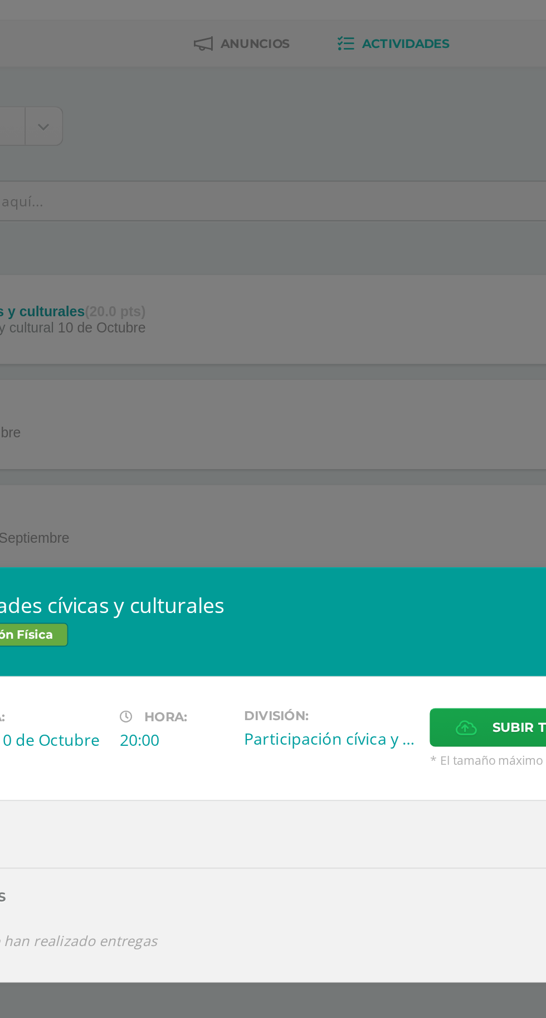
click at [297, 153] on div "Actividades cívicas y culturales Educación Física Fecha: [DATE] Hora: 20:00 Div…" at bounding box center [273, 509] width 546 height 1018
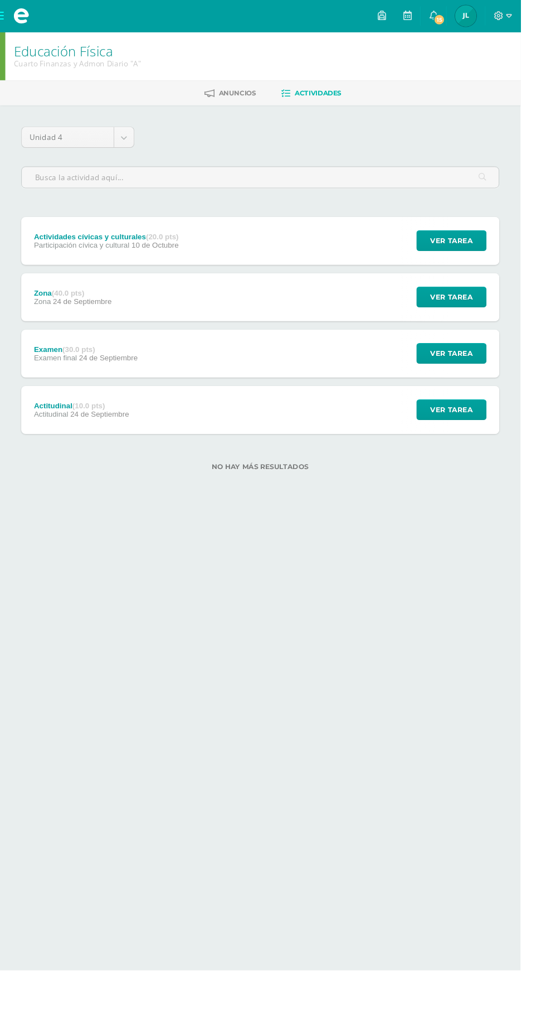
click at [14, 23] on span at bounding box center [22, 16] width 17 height 17
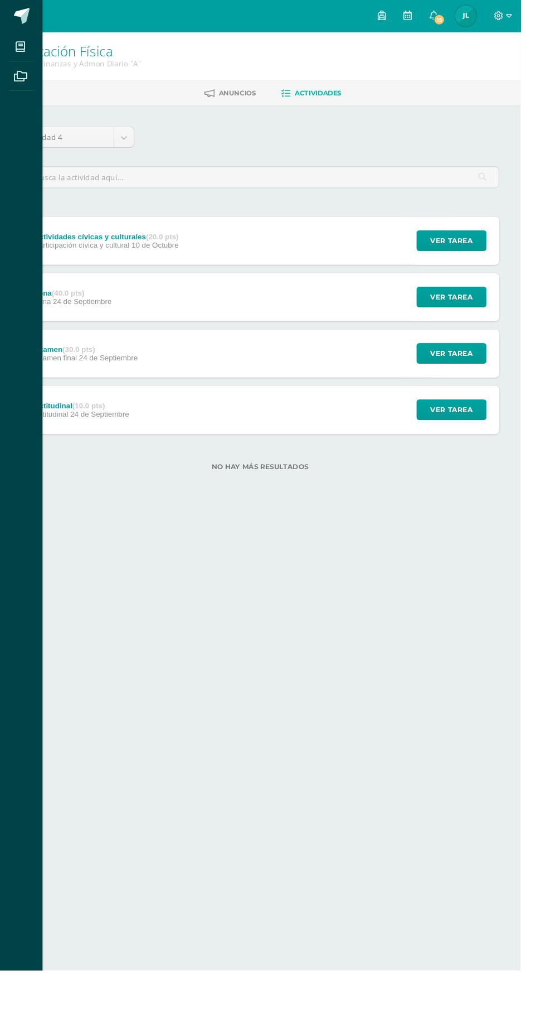
click at [21, 49] on icon at bounding box center [21, 48] width 10 height 11
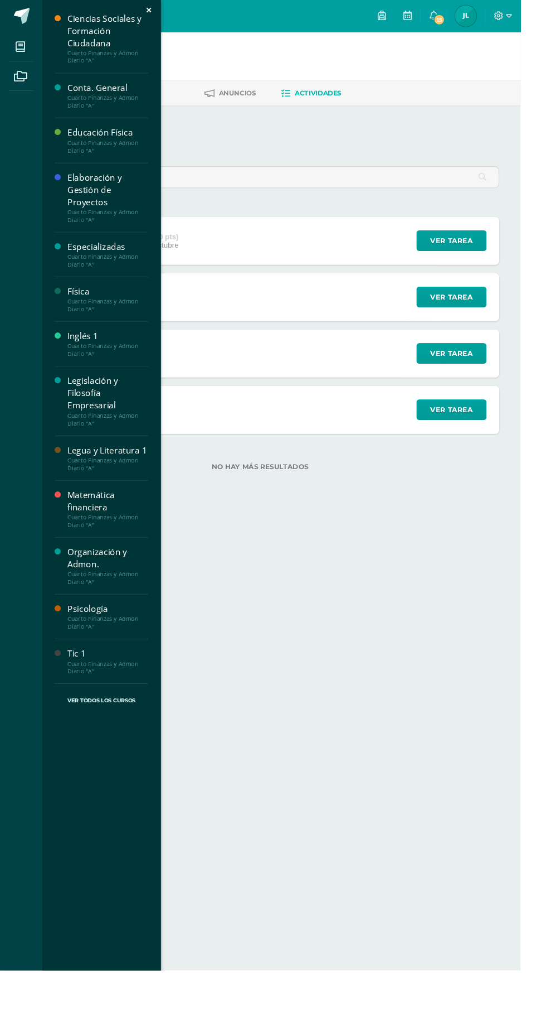
click at [126, 94] on div "Conta. General" at bounding box center [113, 92] width 85 height 13
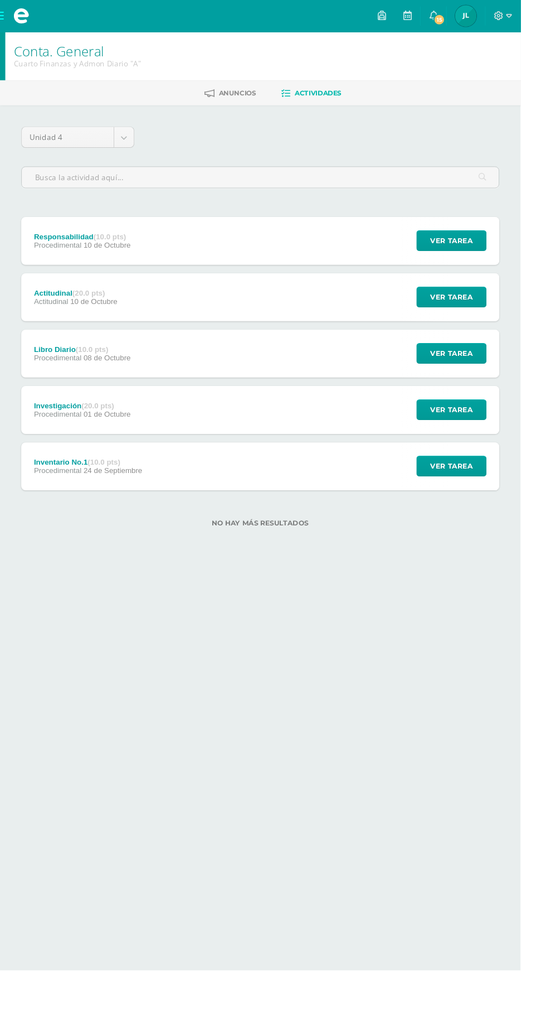
click at [13, 13] on span at bounding box center [22, 16] width 45 height 33
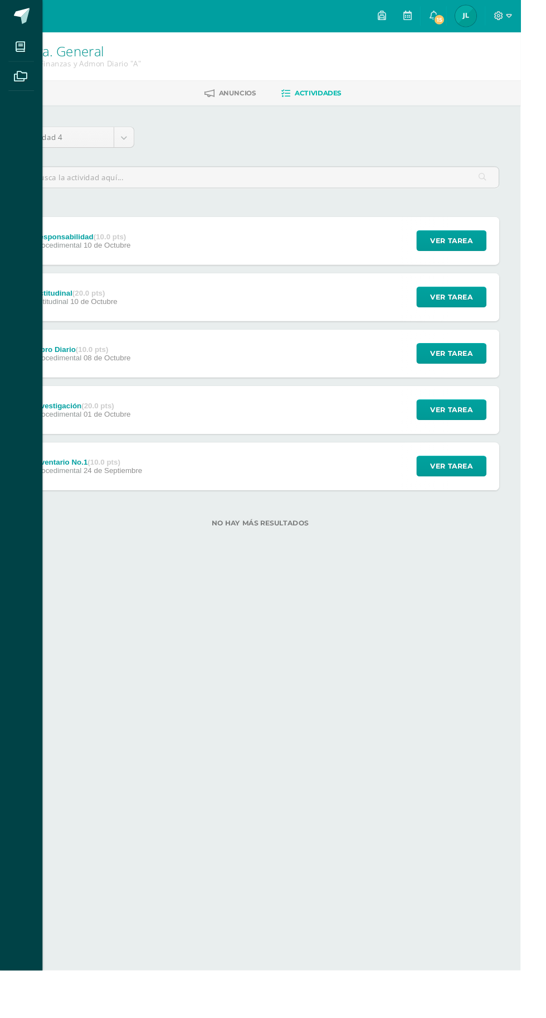
click at [21, 49] on icon at bounding box center [21, 48] width 10 height 11
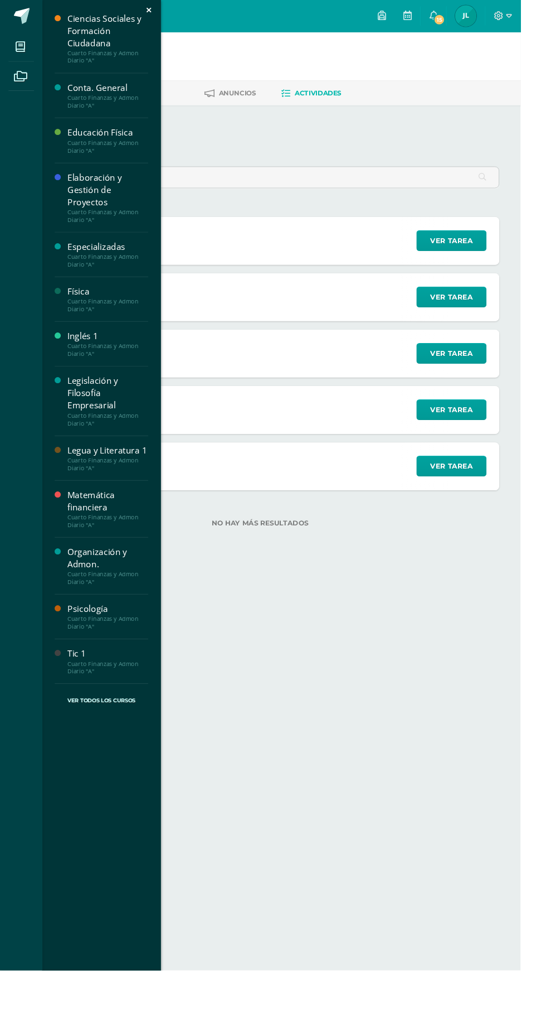
click at [108, 351] on div "Inglés 1" at bounding box center [113, 352] width 85 height 13
click at [101, 141] on div "Educación Física" at bounding box center [113, 139] width 85 height 13
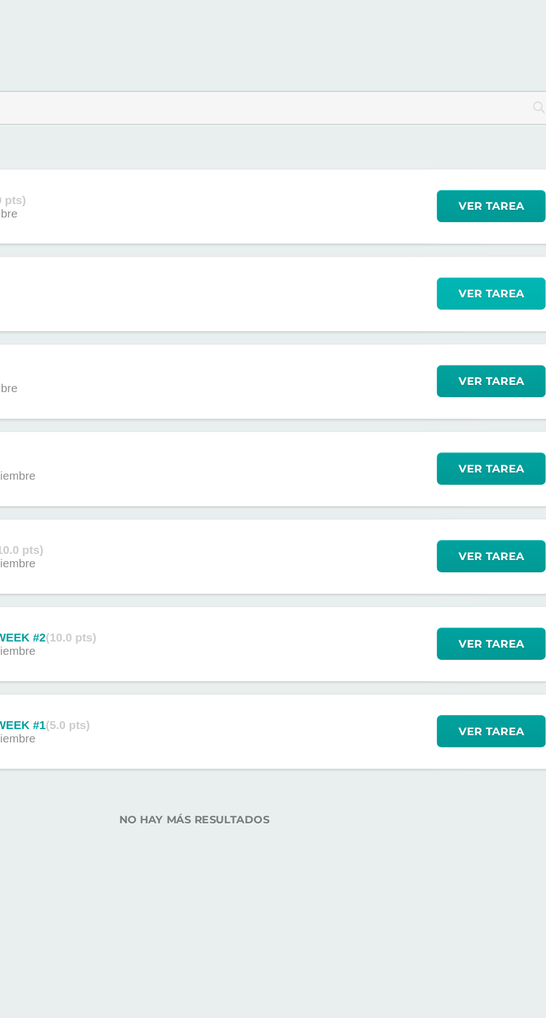
click at [488, 308] on span "Ver tarea" at bounding box center [474, 311] width 45 height 21
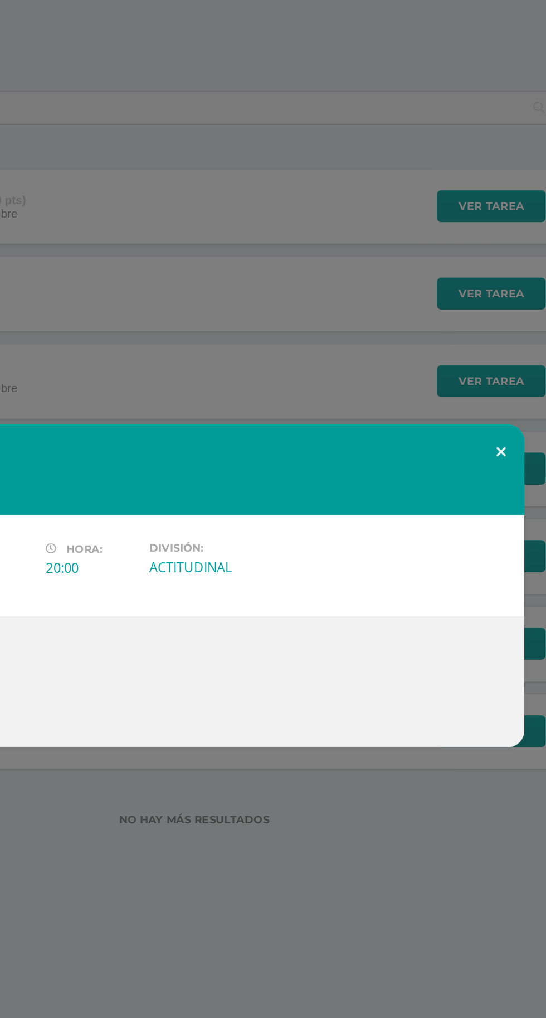
click at [489, 410] on button at bounding box center [481, 419] width 32 height 38
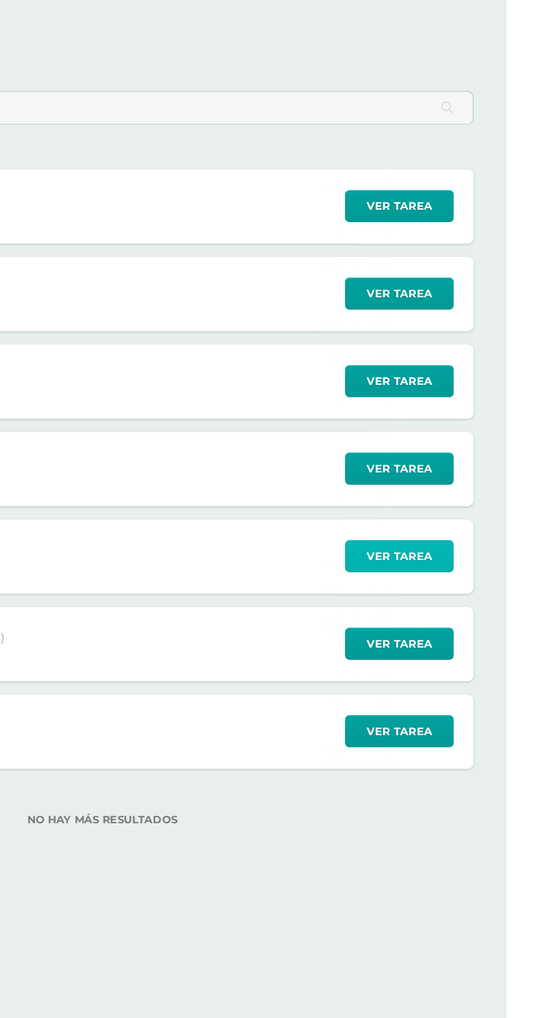
click at [490, 484] on span "Ver tarea" at bounding box center [474, 488] width 45 height 21
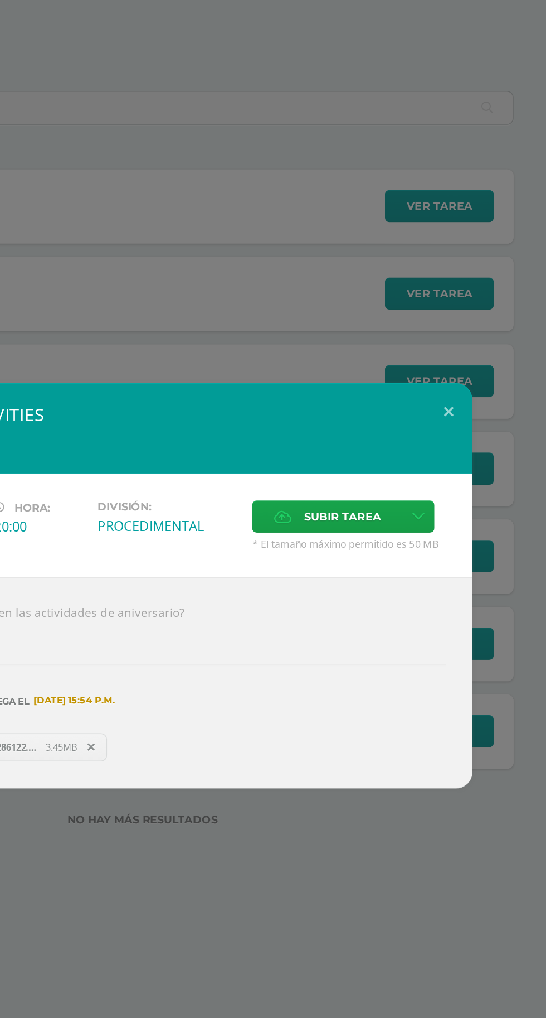
click at [201, 618] on span "1759442062108662626970858286122.jpg" at bounding box center [146, 617] width 123 height 8
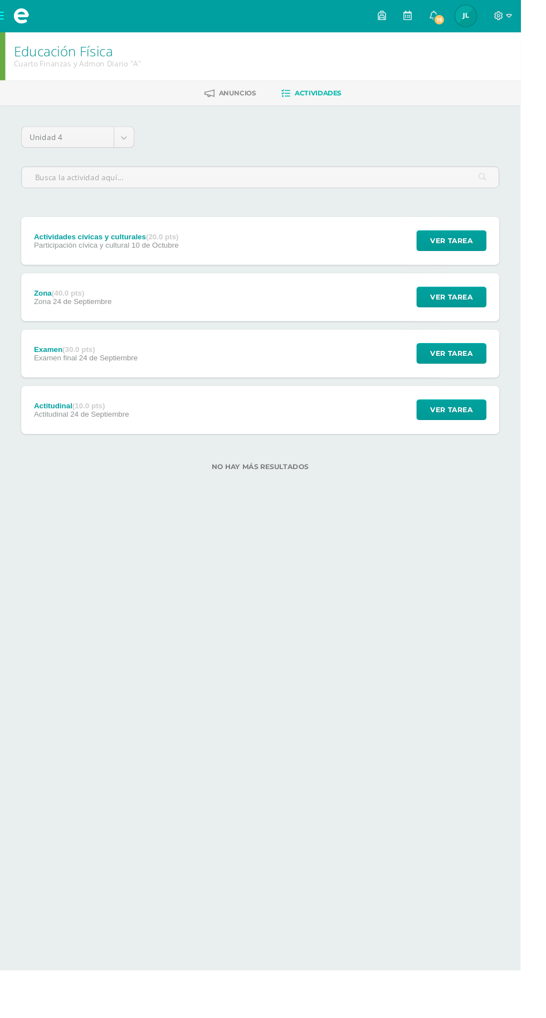
click at [14, 27] on span at bounding box center [22, 16] width 45 height 33
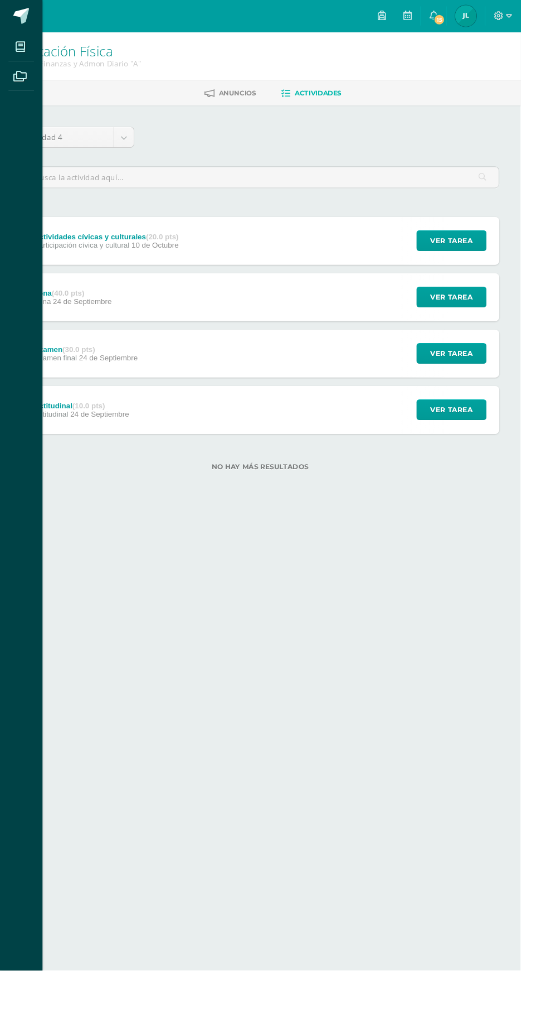
click at [236, 128] on div "Mis cursos Archivos Cerrar panel Ciencias Sociales y Formación Ciudadana Cuarto…" at bounding box center [273, 509] width 546 height 1018
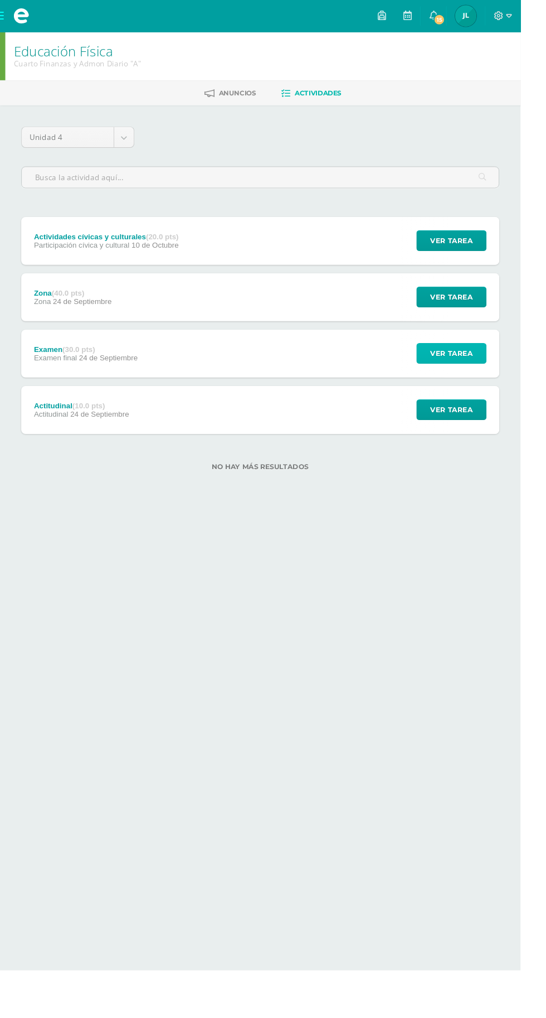
click at [495, 368] on span "Ver tarea" at bounding box center [474, 370] width 45 height 21
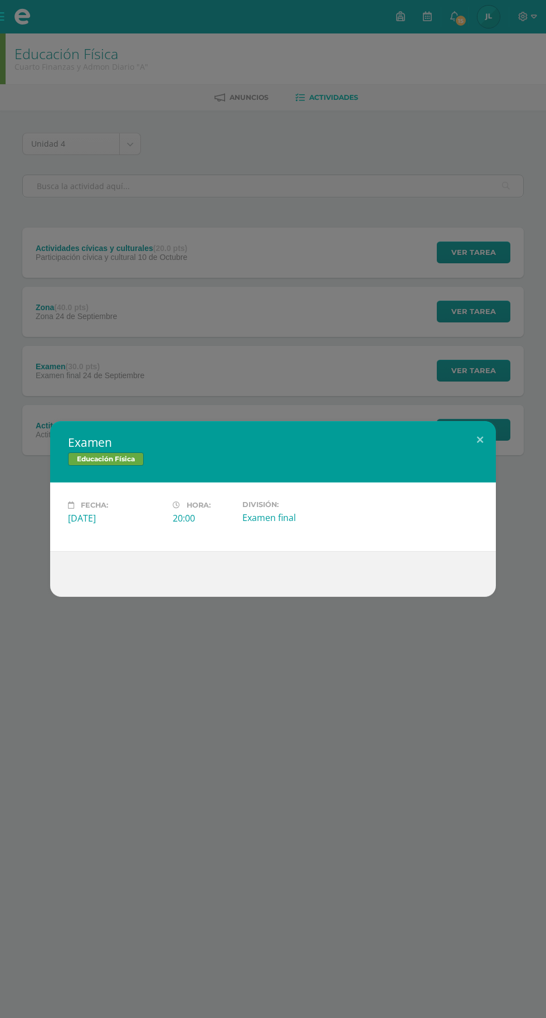
click at [448, 515] on div "Fecha: [DATE] Hora: 20:00 División: Examen final" at bounding box center [273, 516] width 419 height 33
click at [480, 439] on button at bounding box center [481, 440] width 32 height 38
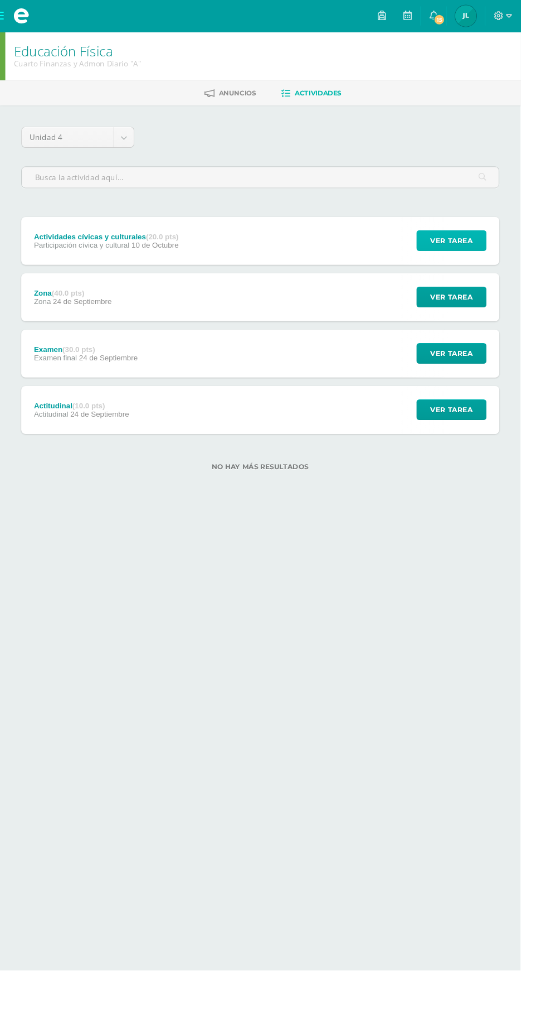
click at [497, 250] on button "Ver tarea" at bounding box center [474, 252] width 74 height 22
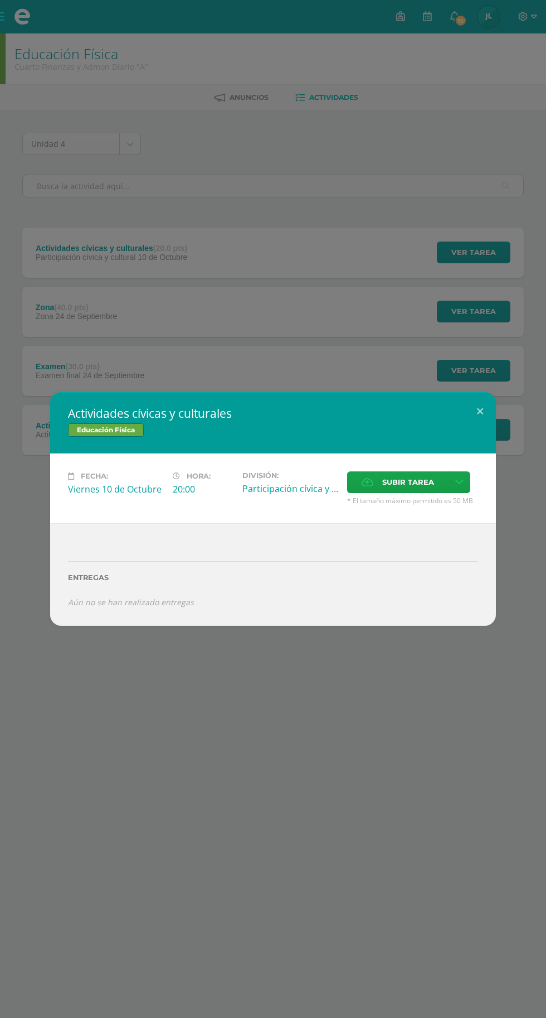
click at [163, 810] on div "Actividades cívicas y culturales Educación Física Fecha: [DATE] Hora: 20:00 Div…" at bounding box center [273, 509] width 546 height 1018
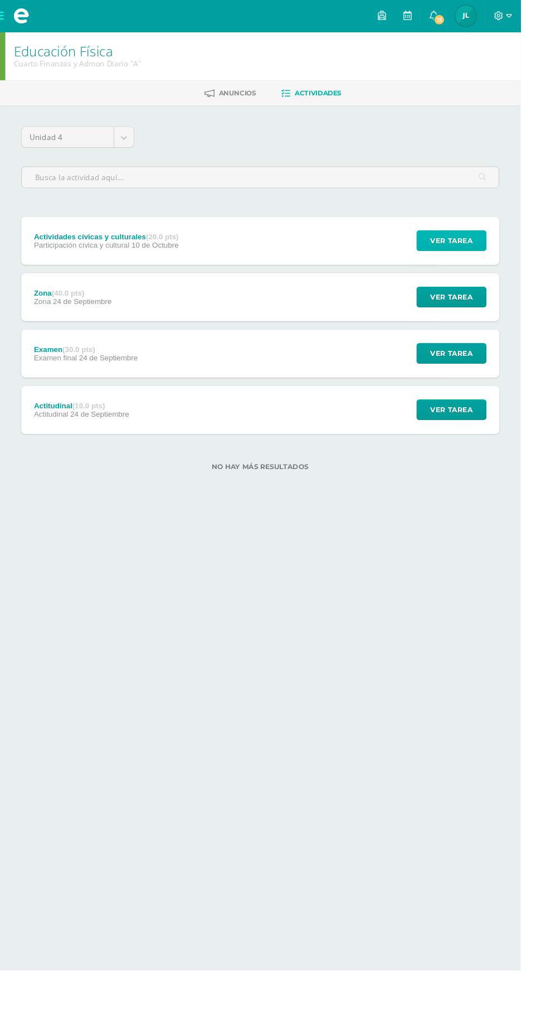
click at [499, 247] on button "Ver tarea" at bounding box center [474, 252] width 74 height 22
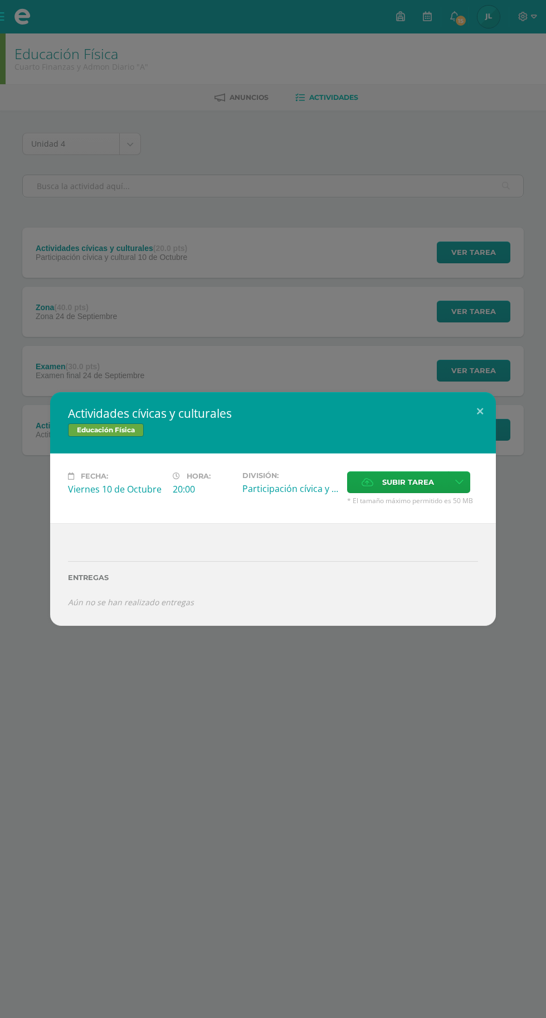
click at [429, 487] on span "Subir tarea" at bounding box center [409, 482] width 52 height 21
click at [0, 0] on input "Subir tarea" at bounding box center [0, 0] width 0 height 0
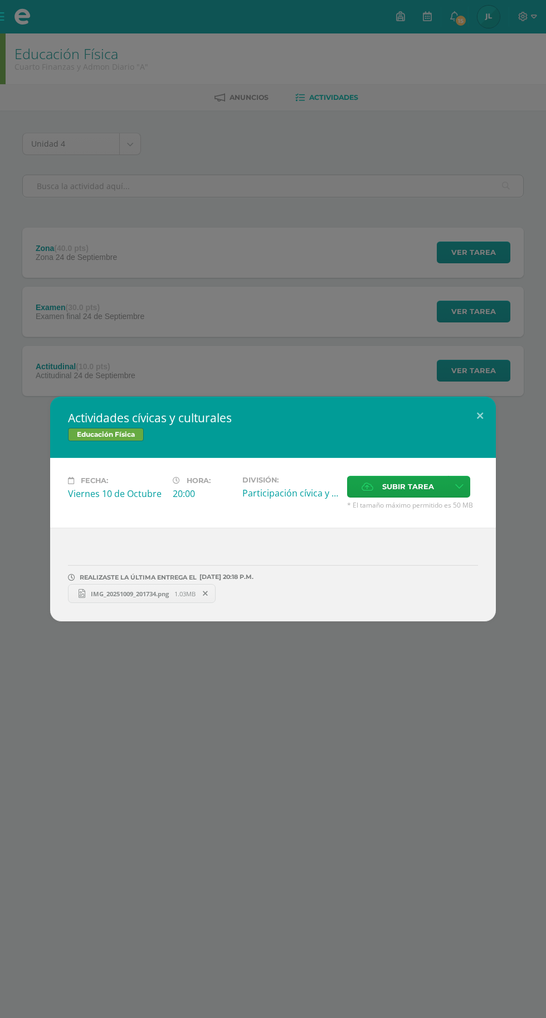
click at [111, 593] on span "IMG_20251009_201734.png" at bounding box center [129, 593] width 89 height 8
